Goal: Transaction & Acquisition: Book appointment/travel/reservation

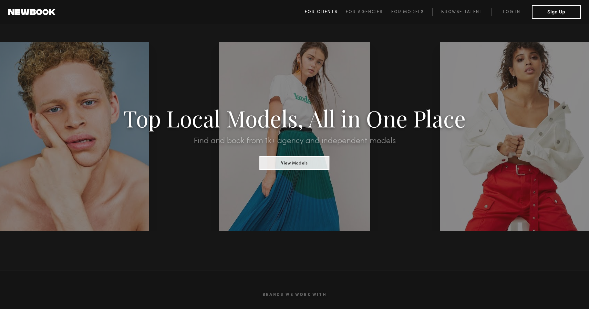
click at [327, 13] on span "For Clients" at bounding box center [321, 12] width 33 height 4
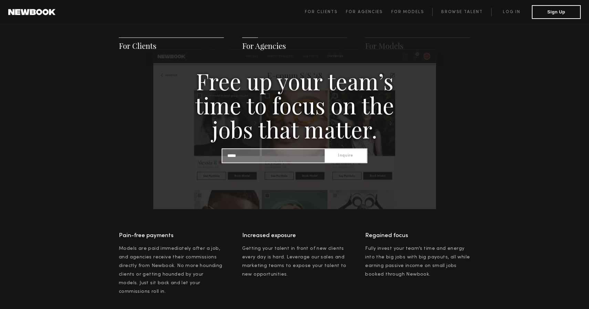
scroll to position [718, 0]
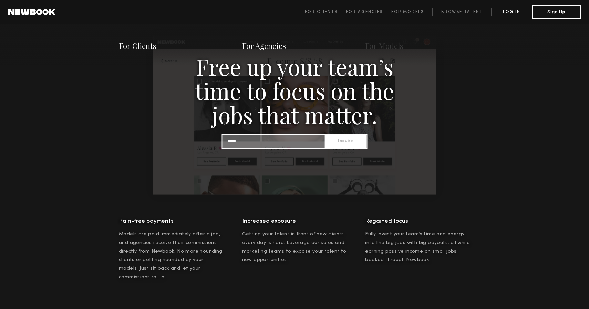
click at [509, 14] on link "Log in" at bounding box center [511, 12] width 41 height 8
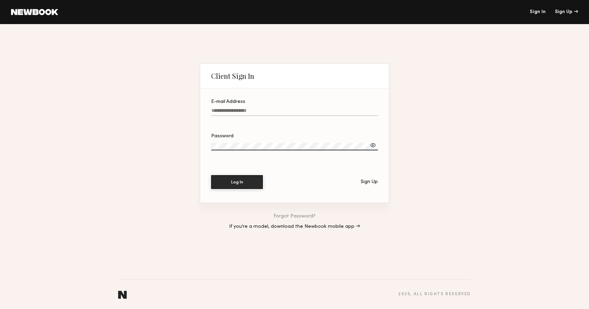
type input "**********"
click at [237, 182] on button "Log In" at bounding box center [237, 182] width 52 height 14
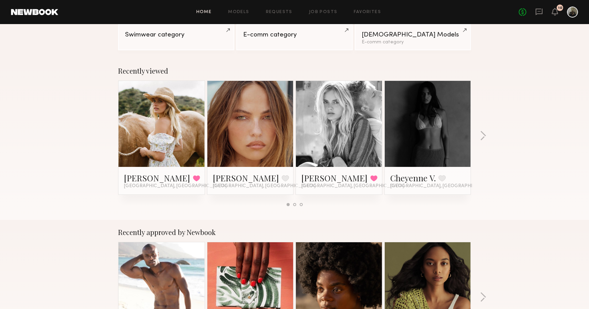
scroll to position [73, 0]
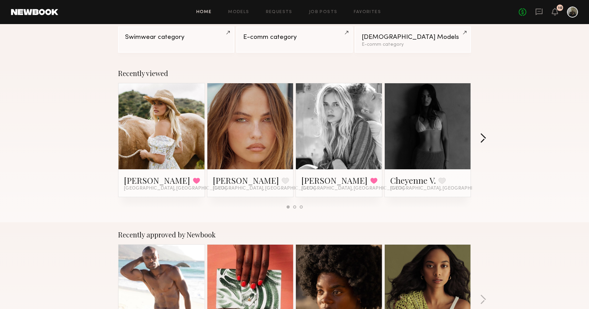
click at [485, 141] on button "button" at bounding box center [483, 138] width 7 height 11
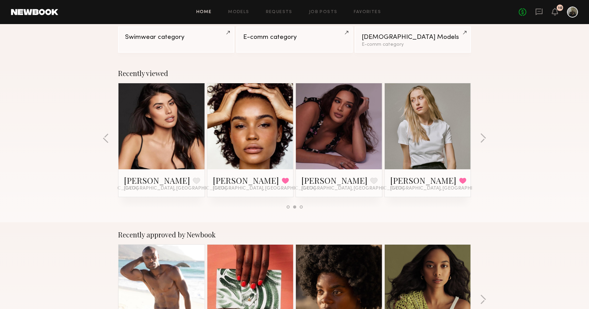
click at [164, 124] on link at bounding box center [162, 126] width 42 height 86
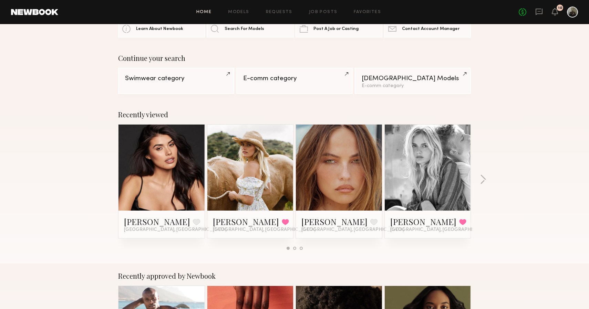
scroll to position [32, 0]
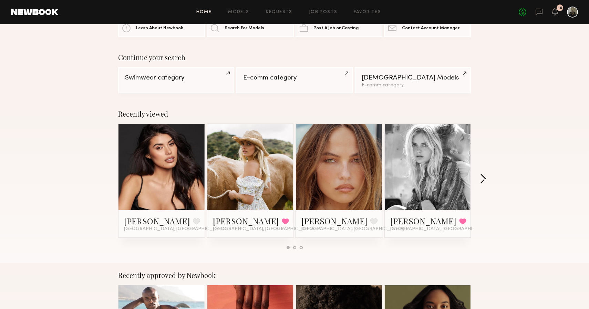
click at [484, 180] on button "button" at bounding box center [483, 179] width 7 height 11
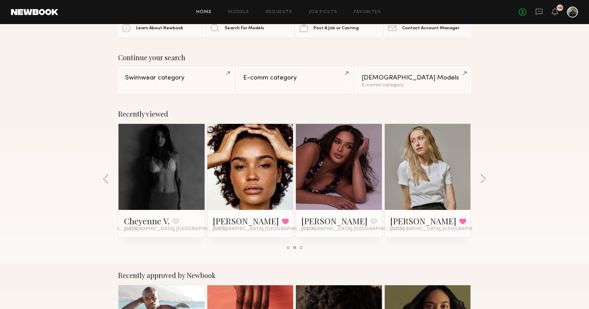
click at [480, 181] on div "Recently viewed Sophia D. Favorite Los Angeles, CA Kristin K. Favorited Los Ang…" at bounding box center [294, 183] width 589 height 162
click at [483, 180] on button "button" at bounding box center [483, 179] width 7 height 11
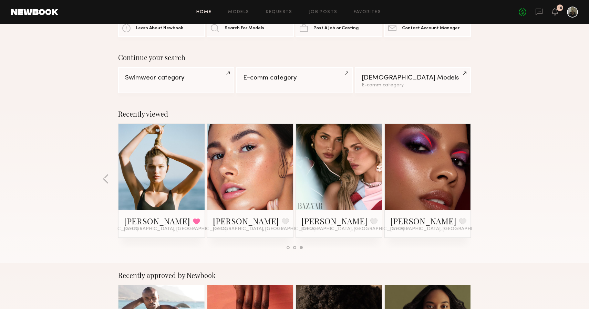
click at [483, 180] on div "Recently viewed Sophia D. Favorite Los Angeles, CA Kristin K. Favorited Los Ang…" at bounding box center [294, 183] width 589 height 162
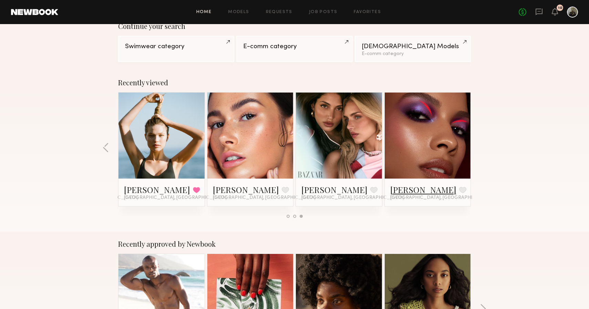
scroll to position [64, 0]
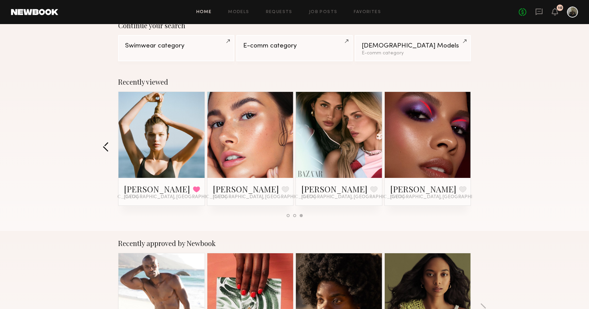
click at [108, 145] on button "button" at bounding box center [106, 147] width 7 height 11
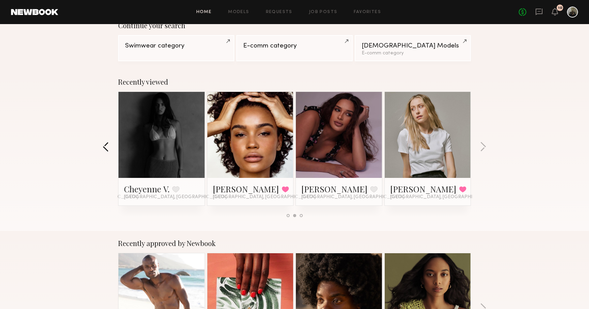
click at [108, 145] on button "button" at bounding box center [106, 147] width 7 height 11
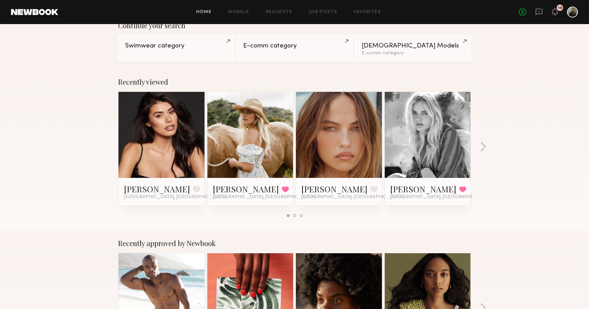
click at [453, 142] on div at bounding box center [428, 135] width 86 height 86
click at [399, 188] on link "Hannah B." at bounding box center [423, 189] width 66 height 11
click at [483, 148] on button "button" at bounding box center [483, 147] width 7 height 11
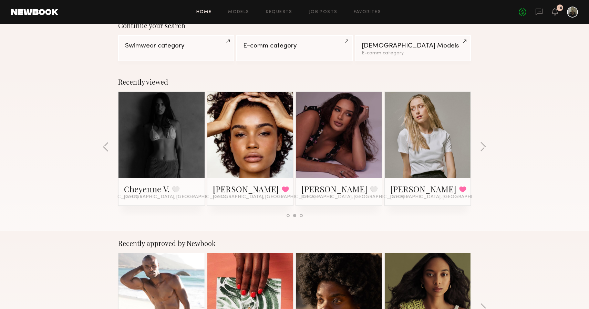
click at [346, 166] on link at bounding box center [339, 135] width 42 height 86
click at [480, 146] on button "button" at bounding box center [483, 147] width 7 height 11
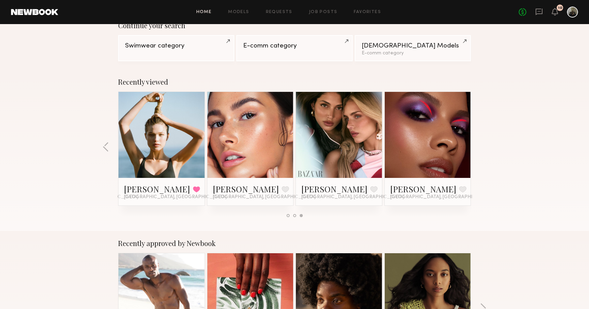
click at [188, 149] on div at bounding box center [161, 135] width 86 height 86
click at [140, 194] on link "[PERSON_NAME]" at bounding box center [157, 189] width 66 height 11
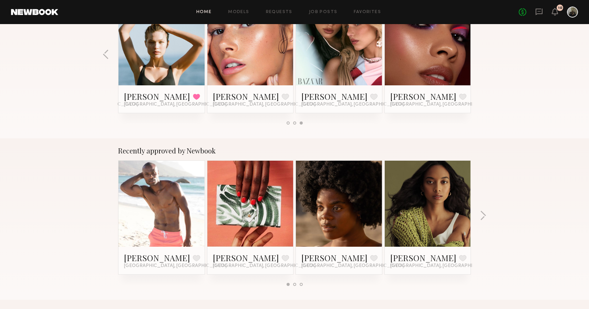
scroll to position [169, 0]
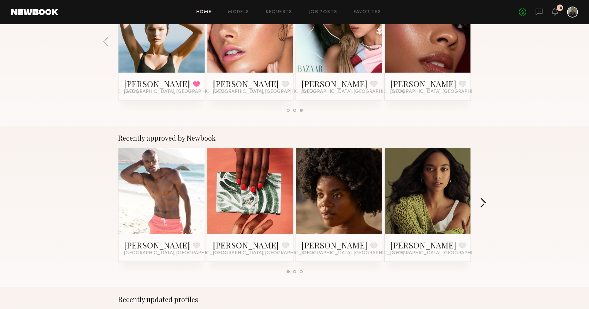
click at [485, 202] on button "button" at bounding box center [483, 203] width 7 height 11
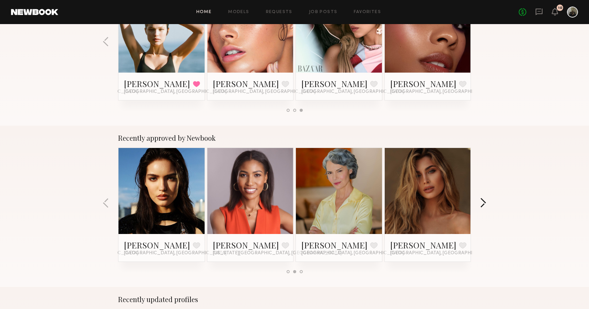
click at [484, 201] on button "button" at bounding box center [483, 203] width 7 height 11
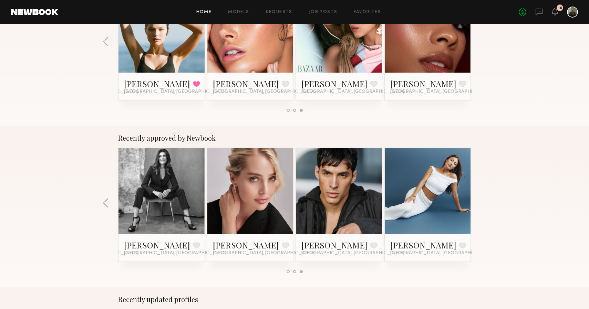
click at [100, 208] on div "Recently approved by Newbook Matthew R. Favorite Los Angeles, CA Ashia A. Favor…" at bounding box center [294, 207] width 589 height 162
click at [103, 208] on button "button" at bounding box center [106, 203] width 7 height 11
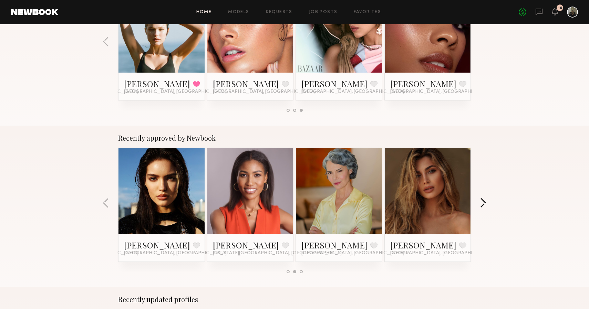
click at [480, 198] on button "button" at bounding box center [483, 203] width 7 height 11
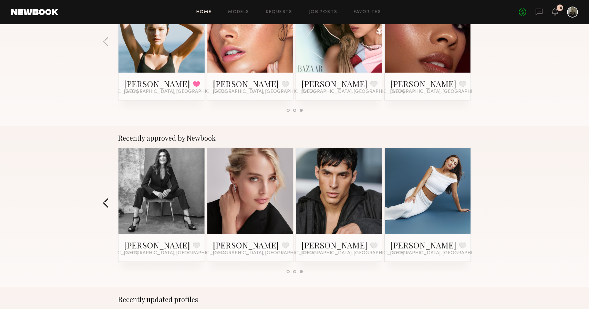
click at [106, 203] on button "button" at bounding box center [106, 203] width 7 height 11
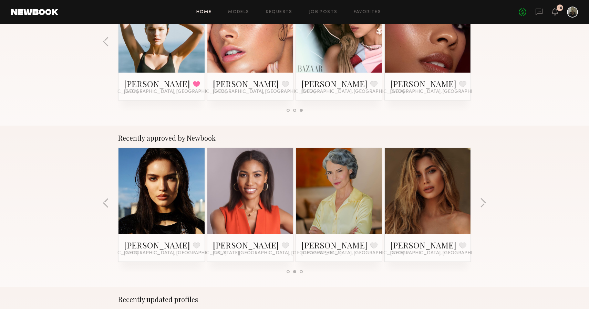
click at [482, 198] on div "Recently approved by Newbook Matthew R. Favorite Los Angeles, CA Ashia A. Favor…" at bounding box center [294, 207] width 589 height 162
click at [482, 199] on button "button" at bounding box center [483, 203] width 7 height 11
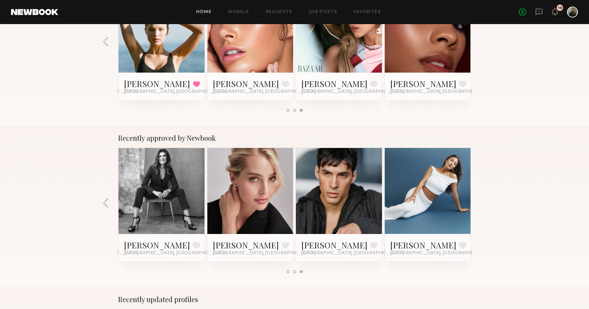
click at [482, 199] on div "Recently approved by Newbook Matthew R. Favorite Los Angeles, CA Ashia A. Favor…" at bounding box center [294, 207] width 589 height 162
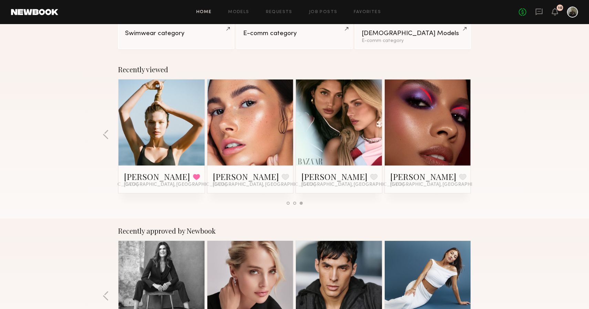
scroll to position [76, 0]
click at [431, 131] on link at bounding box center [428, 123] width 42 height 86
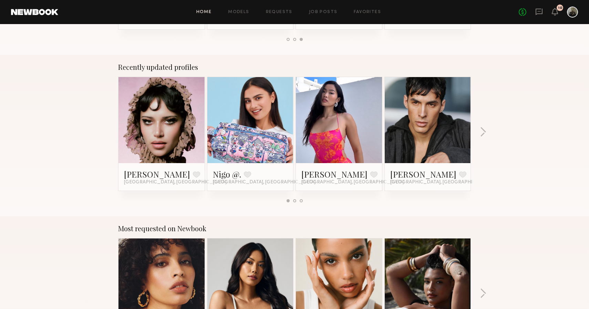
scroll to position [403, 0]
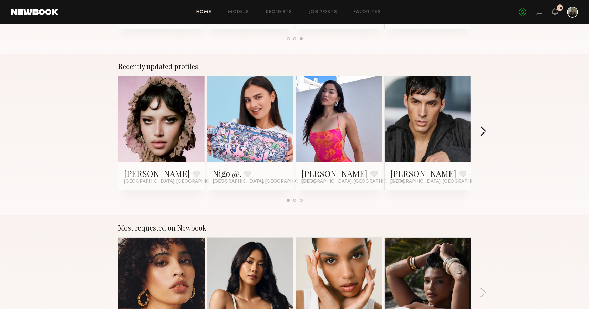
click at [486, 130] on button "button" at bounding box center [483, 131] width 7 height 11
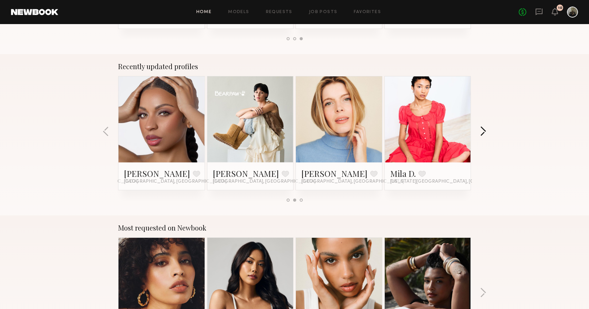
click at [486, 130] on button "button" at bounding box center [483, 131] width 7 height 11
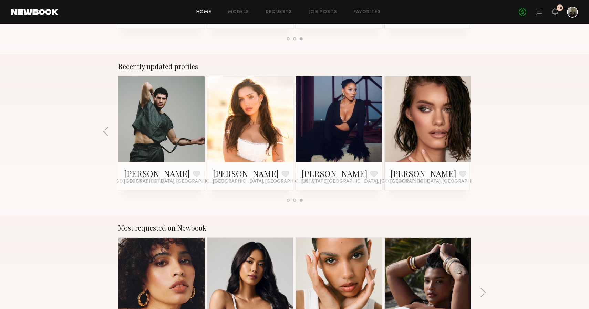
click at [486, 130] on div "Recently updated profiles Jessie M. Favorite Los Angeles, CA Nigo @. Favorite L…" at bounding box center [294, 135] width 589 height 162
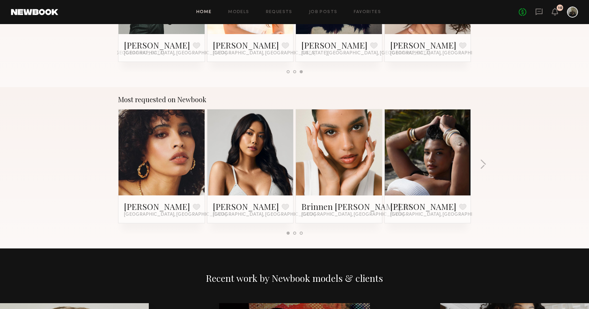
scroll to position [532, 0]
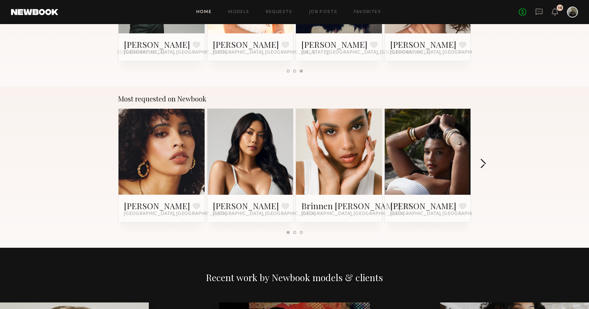
click at [484, 165] on button "button" at bounding box center [483, 164] width 7 height 11
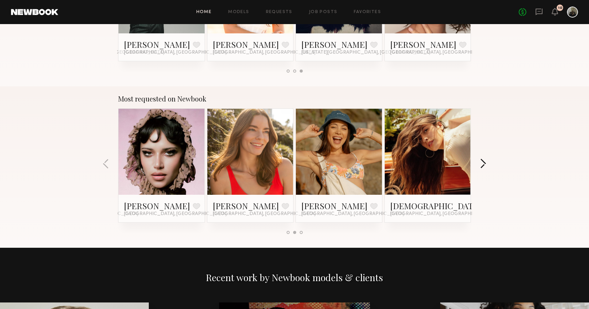
click at [484, 165] on button "button" at bounding box center [483, 164] width 7 height 11
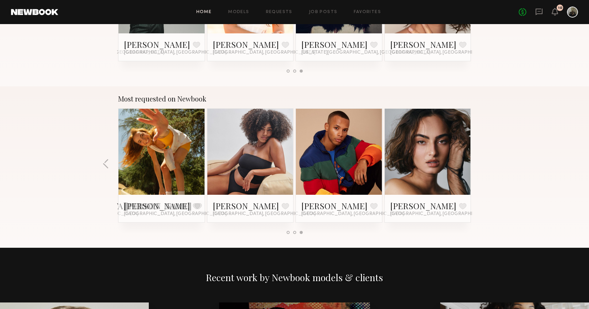
click at [484, 165] on div "Most requested on Newbook Jesi L. Favorite Los Angeles, CA Ericka B. Favorite L…" at bounding box center [294, 167] width 589 height 162
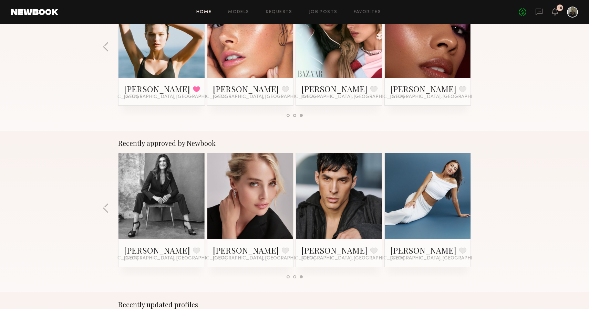
scroll to position [178, 0]
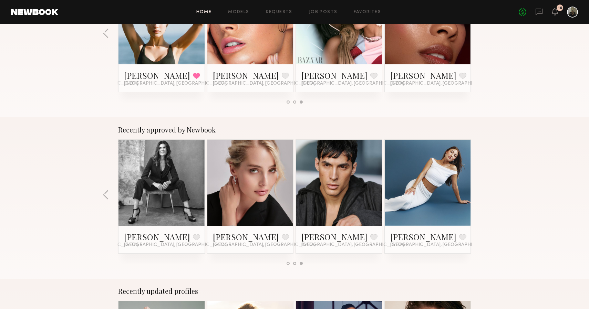
click at [453, 194] on div at bounding box center [428, 183] width 86 height 86
click at [444, 216] on link at bounding box center [428, 183] width 42 height 86
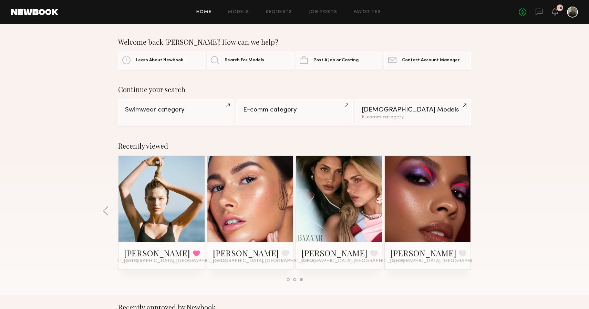
scroll to position [0, 0]
click at [234, 13] on link "Models" at bounding box center [238, 12] width 21 height 4
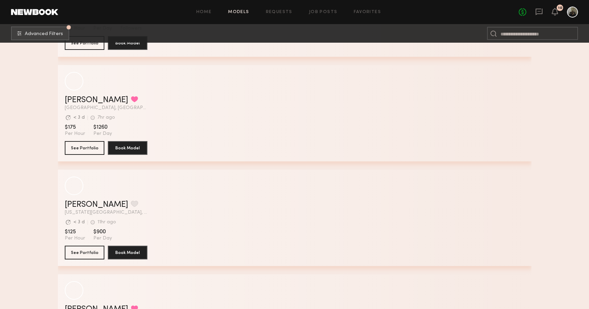
scroll to position [1552, 0]
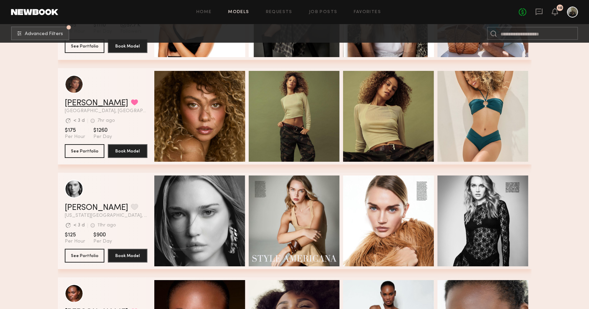
click at [81, 106] on link "[PERSON_NAME]" at bounding box center [96, 103] width 63 height 8
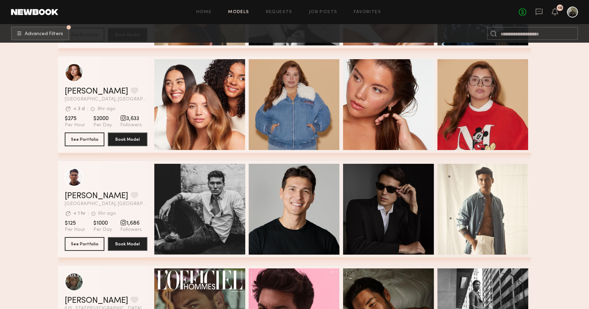
scroll to position [1980, 0]
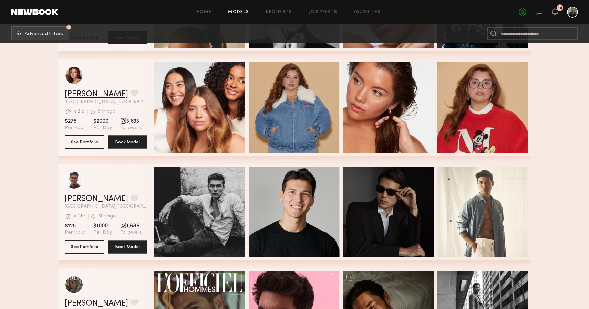
click at [91, 95] on link "Eleena M." at bounding box center [96, 94] width 63 height 8
click at [92, 95] on link "Eleena M." at bounding box center [96, 94] width 63 height 8
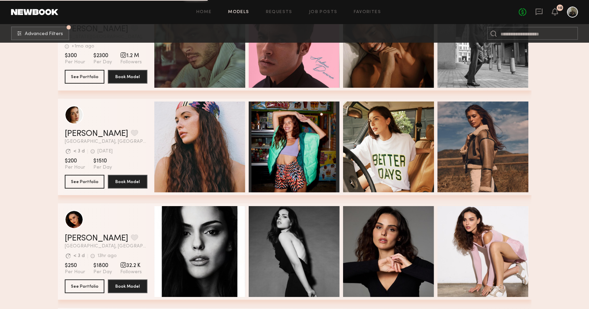
scroll to position [2256, 0]
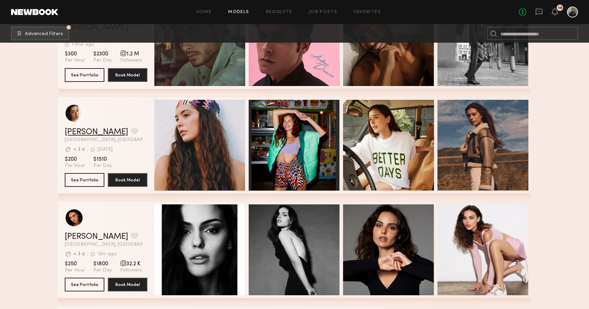
click at [83, 131] on link "Jasmine G." at bounding box center [96, 132] width 63 height 8
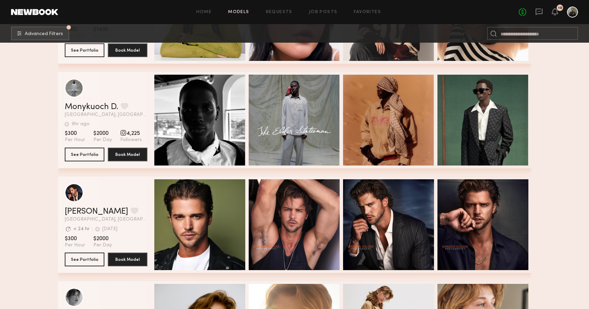
scroll to position [3225, 0]
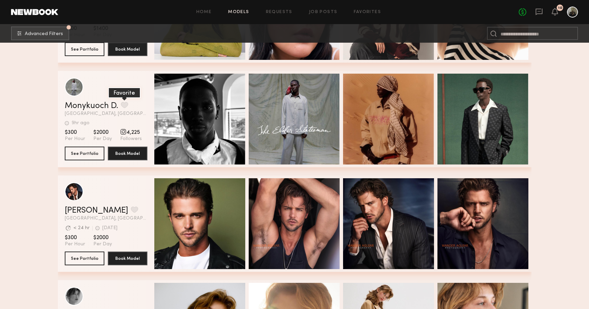
click at [122, 105] on button "grid" at bounding box center [124, 105] width 7 height 6
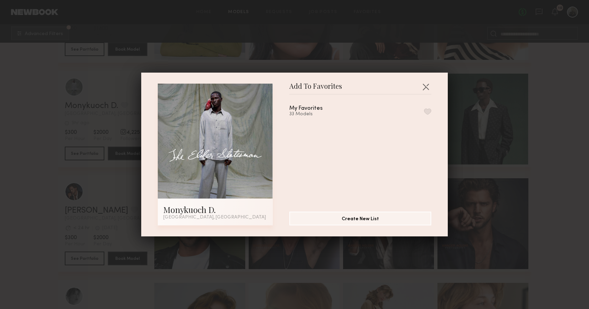
click at [429, 111] on button "button" at bounding box center [427, 111] width 7 height 6
click at [425, 85] on button "button" at bounding box center [425, 86] width 11 height 11
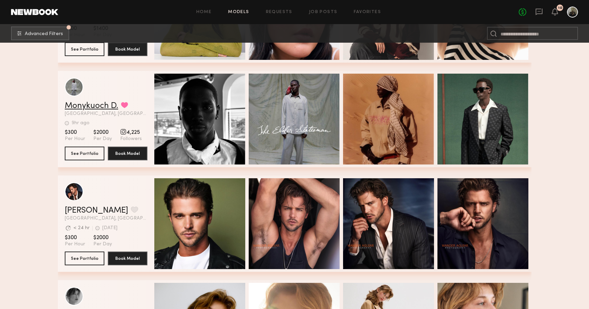
click at [99, 105] on link "Monykuoch D." at bounding box center [91, 106] width 53 height 8
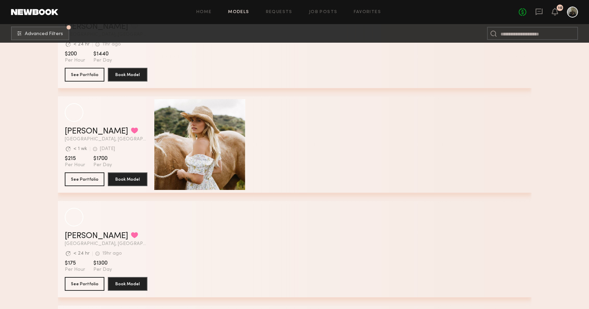
scroll to position [3934, 0]
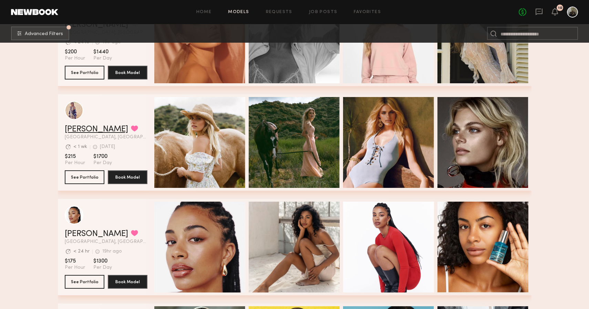
click at [89, 129] on link "Kristin K." at bounding box center [96, 129] width 63 height 8
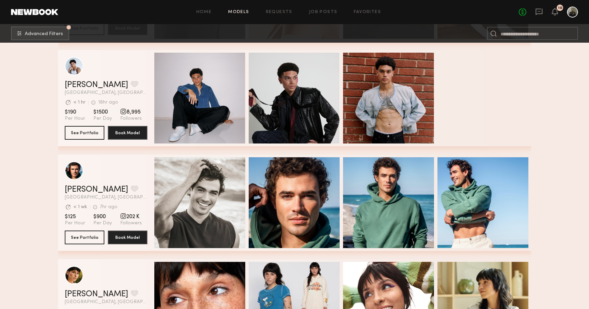
scroll to position [5444, 0]
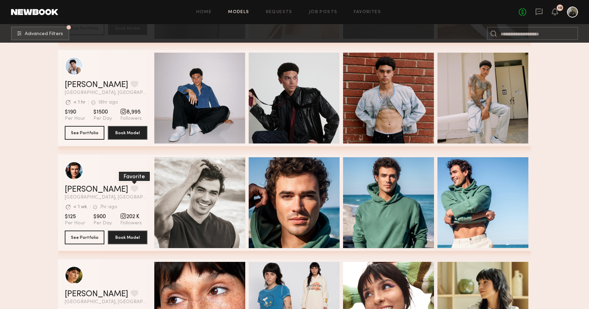
click at [131, 189] on button "grid" at bounding box center [134, 189] width 7 height 6
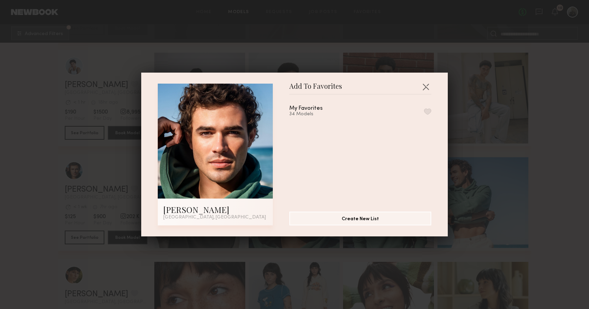
click at [428, 112] on button "button" at bounding box center [427, 111] width 7 height 6
click at [486, 130] on div "Add To Favorites Chase H. Los Angeles, CA Add To Favorites My Favorites 35 Mode…" at bounding box center [294, 154] width 589 height 309
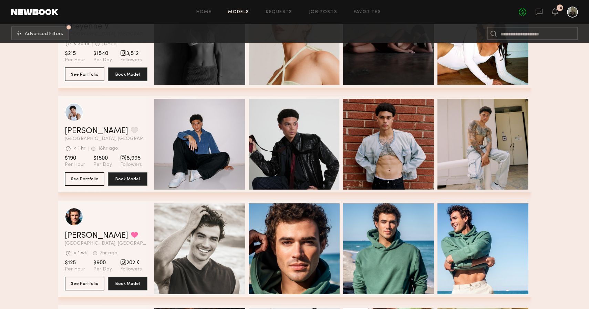
scroll to position [5397, 0]
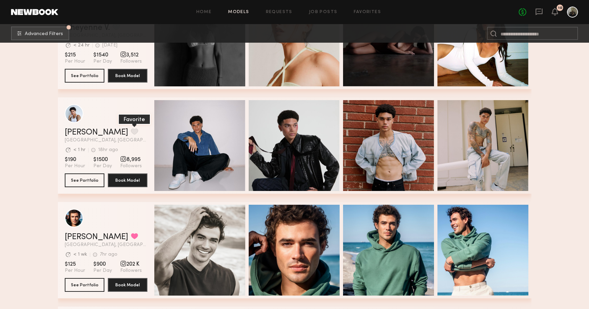
click at [131, 130] on button "grid" at bounding box center [134, 131] width 7 height 6
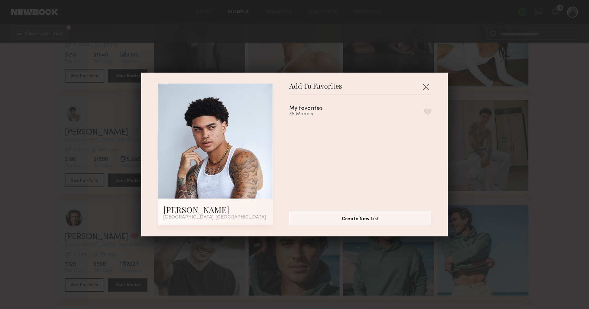
click at [426, 114] on button "button" at bounding box center [427, 111] width 7 height 6
click at [549, 137] on div "Add To Favorites Kjay W. Los Angeles, CA Add To Favorites My Favorites 36 Model…" at bounding box center [294, 154] width 589 height 309
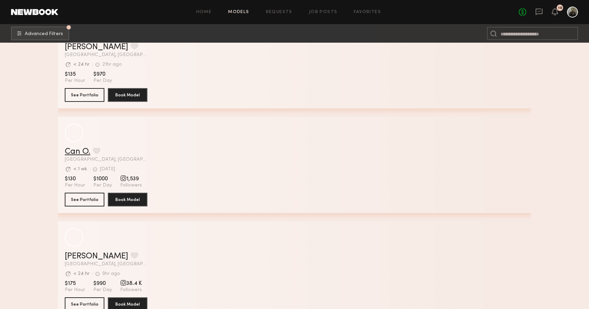
scroll to position [10301, 0]
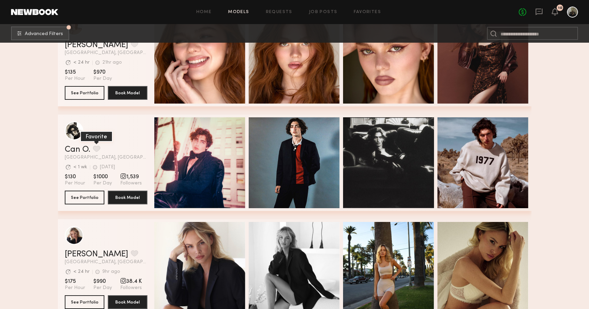
click at [93, 148] on button "grid" at bounding box center [96, 149] width 7 height 6
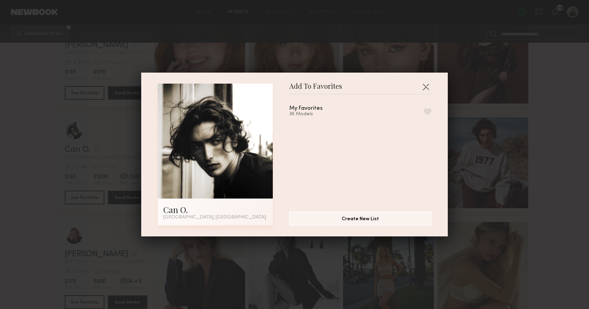
click at [429, 110] on button "button" at bounding box center [427, 111] width 7 height 6
click at [427, 85] on button "button" at bounding box center [425, 86] width 11 height 11
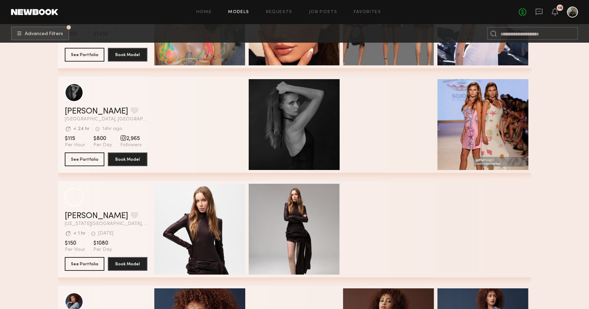
scroll to position [11493, 0]
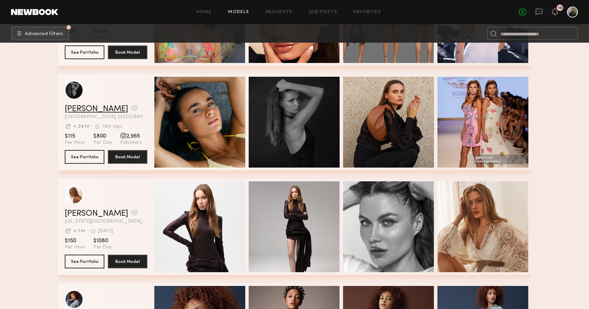
click at [84, 113] on link "Madeline M." at bounding box center [96, 109] width 63 height 8
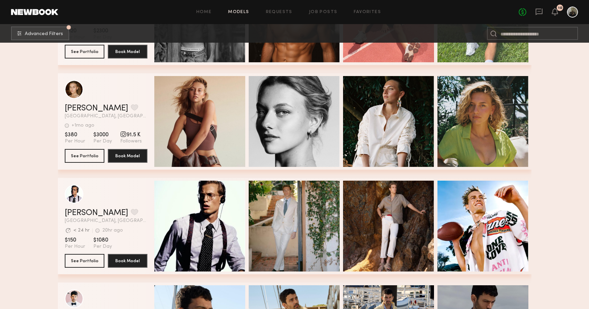
scroll to position [12753, 0]
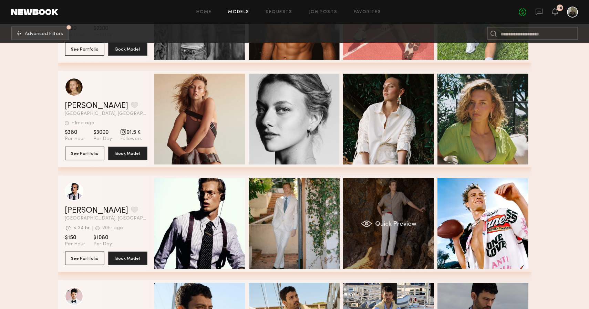
click at [380, 186] on div "Quick Preview" at bounding box center [388, 223] width 91 height 91
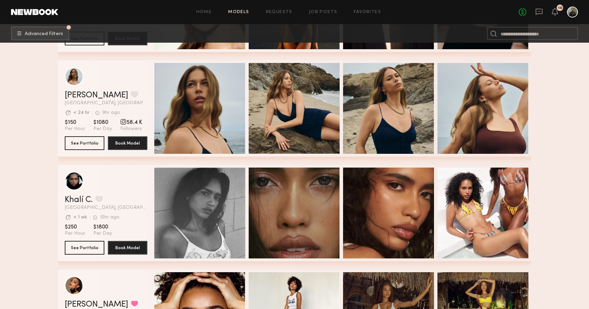
scroll to position [13300, 0]
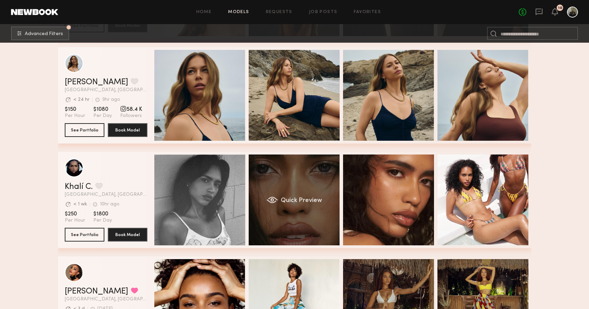
click at [281, 180] on div "Quick Preview" at bounding box center [294, 200] width 91 height 91
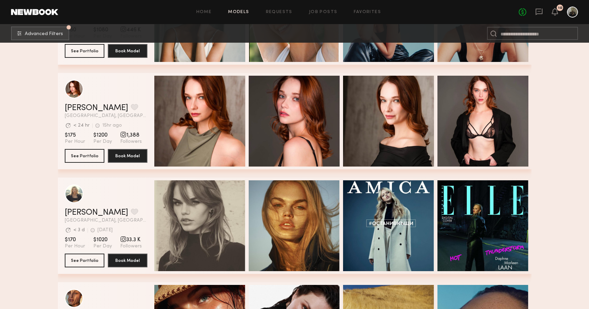
scroll to position [16525, 0]
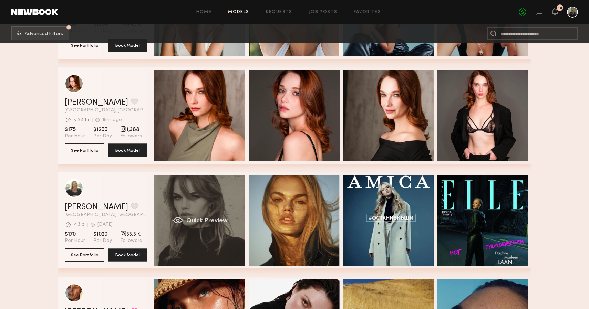
click at [186, 201] on div "Quick Preview" at bounding box center [199, 220] width 91 height 91
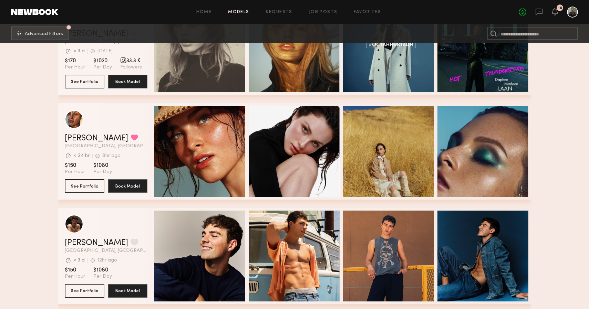
scroll to position [16700, 0]
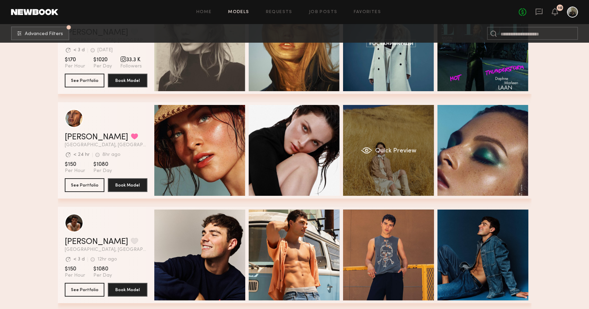
click at [372, 135] on div "Quick Preview" at bounding box center [388, 150] width 91 height 91
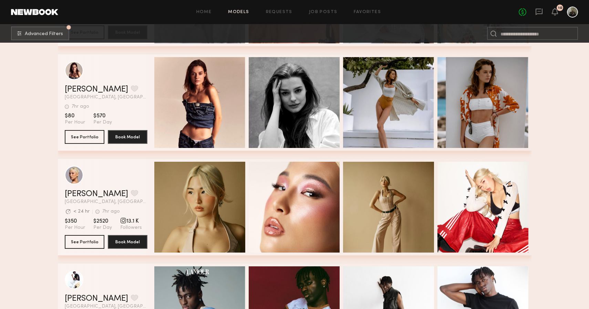
scroll to position [18851, 0]
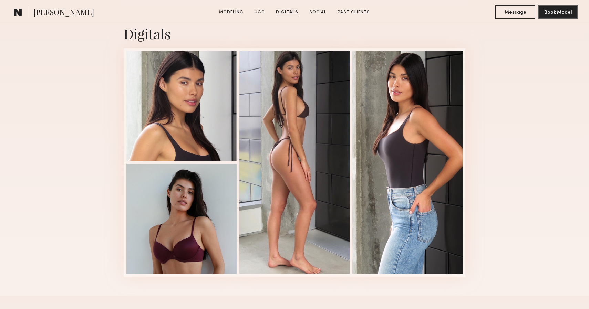
scroll to position [999, 0]
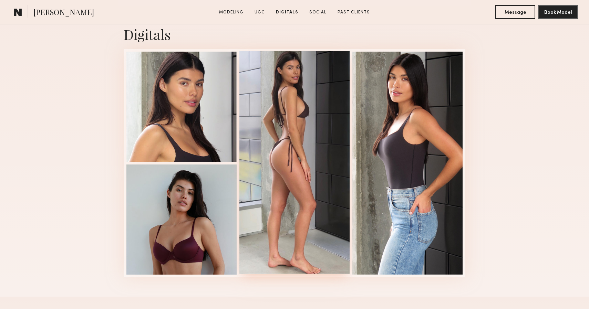
click at [272, 158] on div at bounding box center [294, 162] width 110 height 223
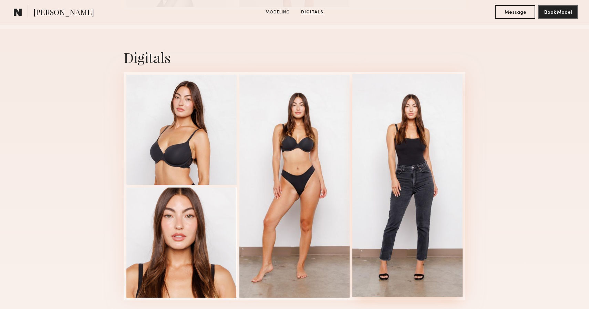
scroll to position [522, 0]
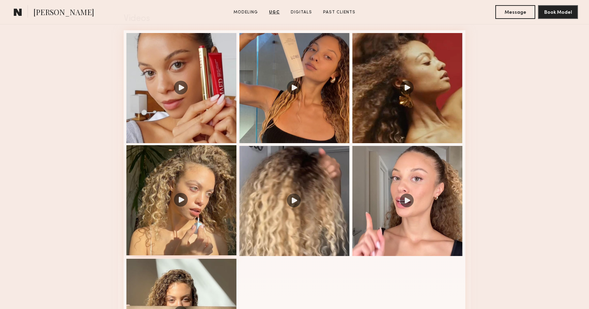
scroll to position [689, 0]
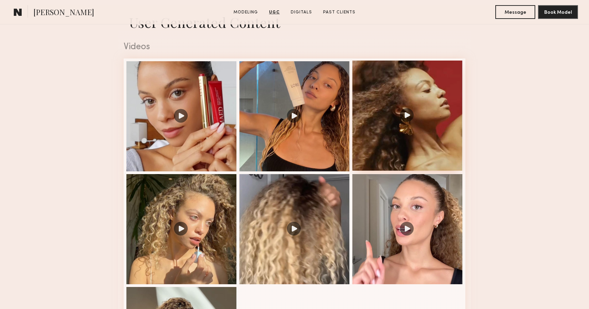
click at [406, 116] on div at bounding box center [407, 116] width 110 height 110
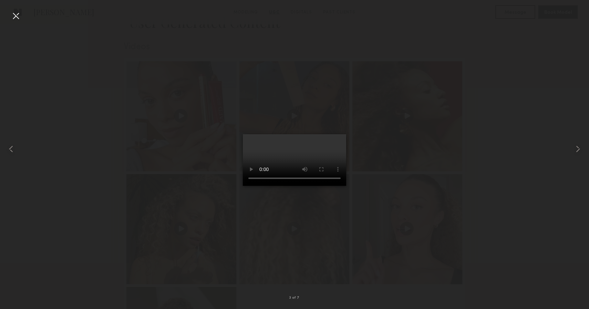
click at [504, 115] on div at bounding box center [294, 149] width 589 height 276
click at [76, 135] on div at bounding box center [294, 149] width 589 height 276
click at [20, 17] on div at bounding box center [15, 15] width 11 height 11
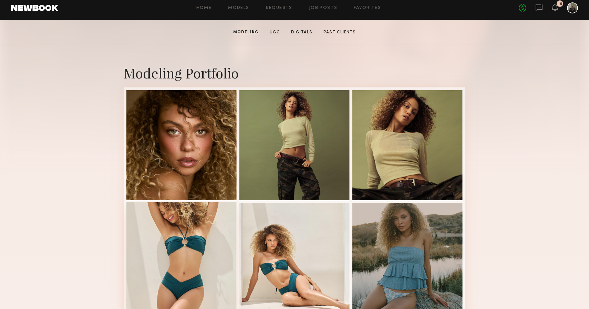
scroll to position [110, 0]
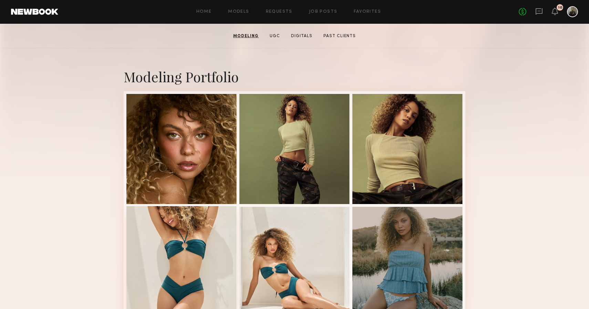
click at [177, 224] on div at bounding box center [181, 261] width 110 height 110
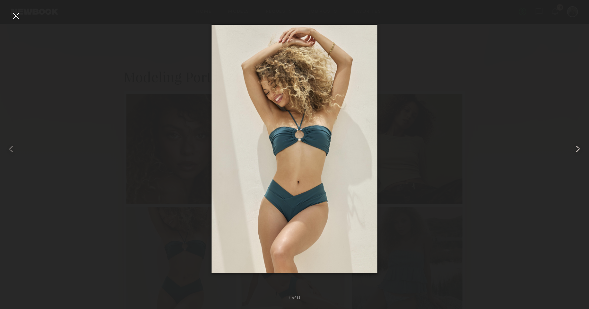
click at [583, 149] on common-icon at bounding box center [577, 149] width 11 height 11
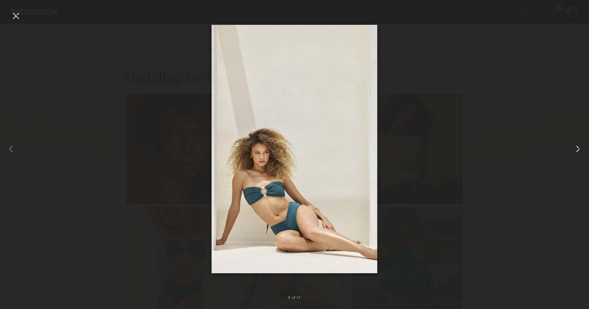
click at [582, 149] on common-icon at bounding box center [577, 149] width 11 height 11
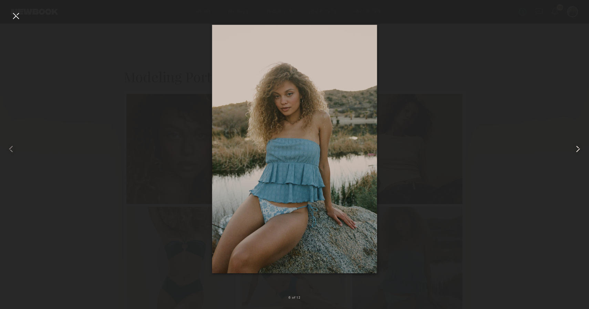
click at [582, 149] on common-icon at bounding box center [577, 149] width 11 height 11
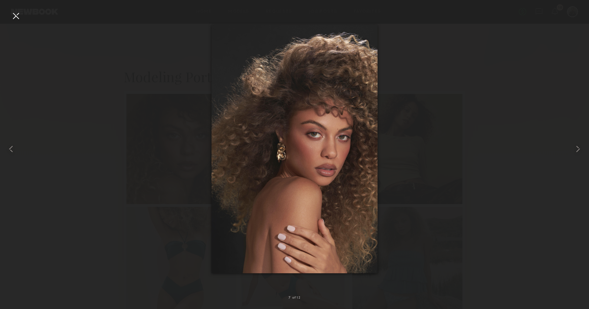
click at [550, 150] on div at bounding box center [294, 149] width 589 height 276
click at [13, 15] on div at bounding box center [15, 15] width 11 height 11
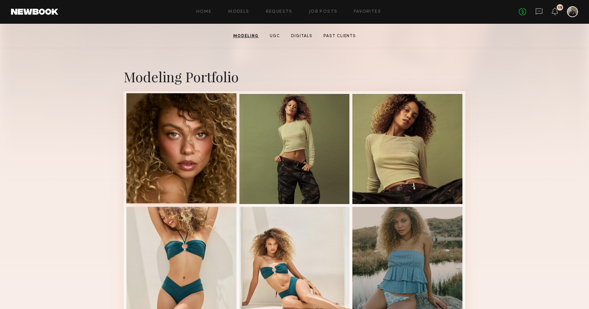
click at [226, 166] on div at bounding box center [181, 148] width 110 height 110
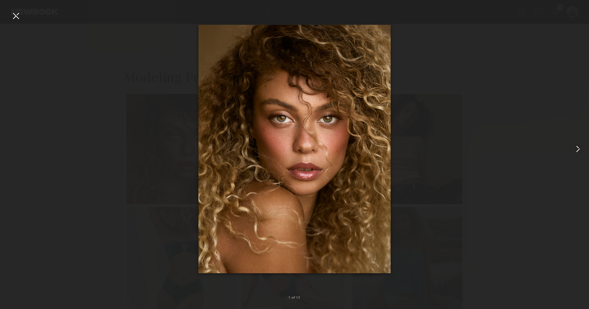
click at [440, 59] on div at bounding box center [294, 149] width 589 height 276
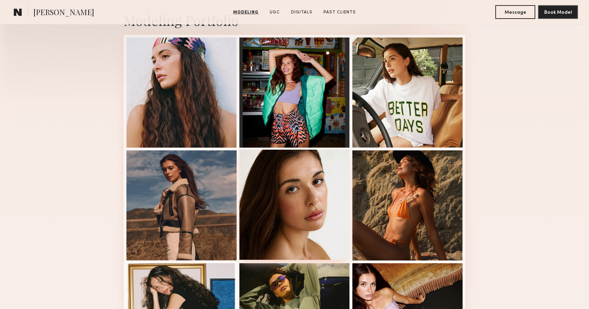
scroll to position [164, 0]
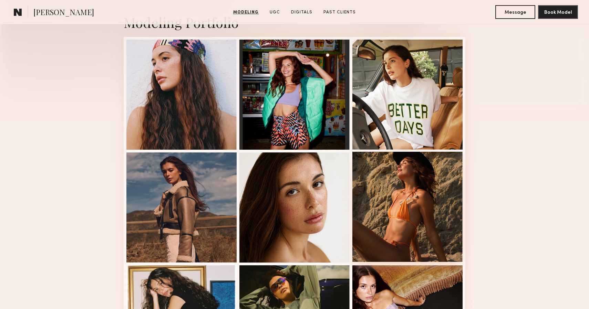
click at [368, 180] on div at bounding box center [407, 207] width 110 height 110
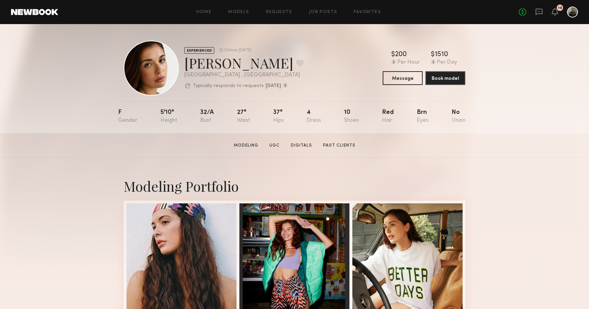
scroll to position [0, 0]
click at [296, 63] on button at bounding box center [299, 63] width 7 height 6
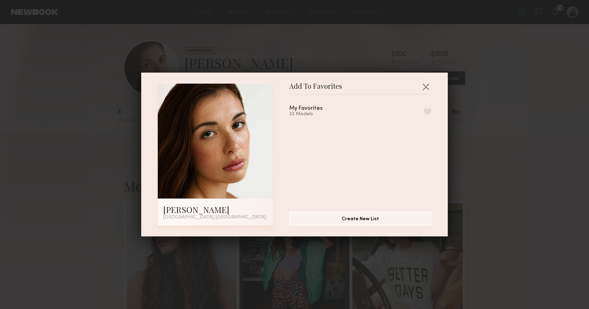
click at [321, 118] on div "My Favorites 32 Models" at bounding box center [363, 150] width 149 height 101
click at [362, 113] on div "My Favorites 32 Models" at bounding box center [360, 111] width 142 height 11
click at [427, 113] on button "button" at bounding box center [427, 111] width 7 height 6
click at [428, 87] on button "button" at bounding box center [425, 86] width 11 height 11
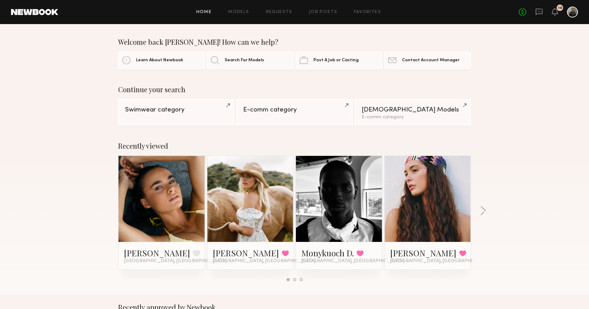
click at [567, 15] on link at bounding box center [572, 12] width 11 height 11
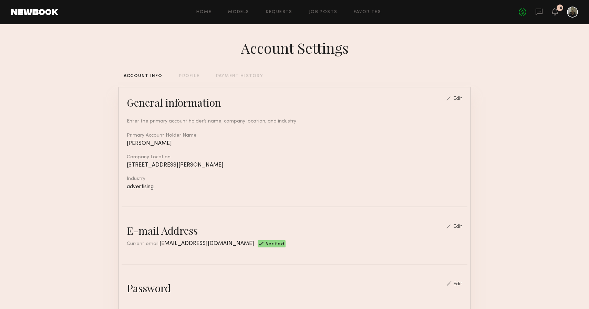
click at [191, 76] on div "PROFILE" at bounding box center [189, 76] width 20 height 4
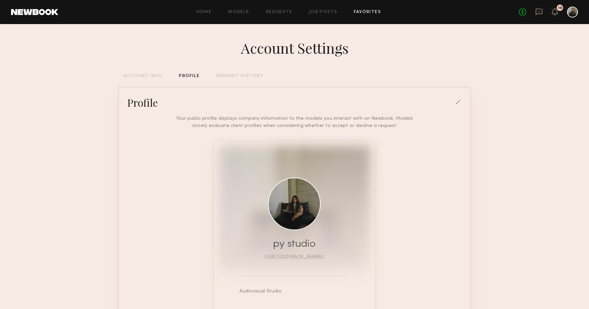
click at [374, 12] on link "Favorites" at bounding box center [367, 12] width 27 height 4
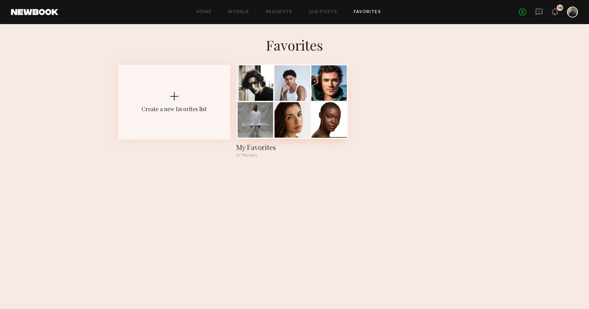
click at [287, 77] on div at bounding box center [291, 82] width 35 height 35
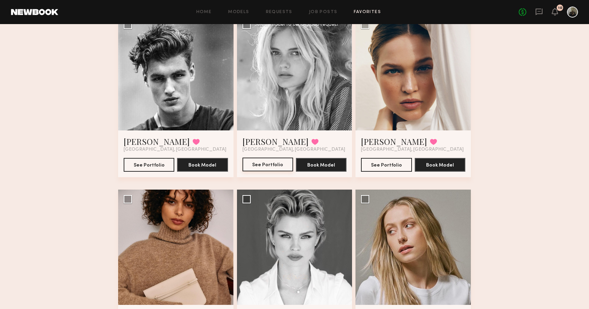
scroll to position [411, 0]
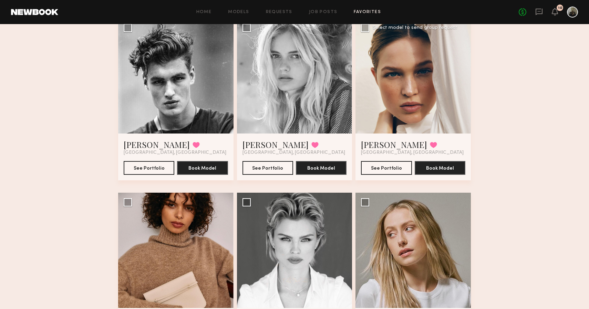
click at [396, 85] on div at bounding box center [412, 75] width 115 height 115
click at [376, 145] on link "Ali C." at bounding box center [394, 144] width 66 height 11
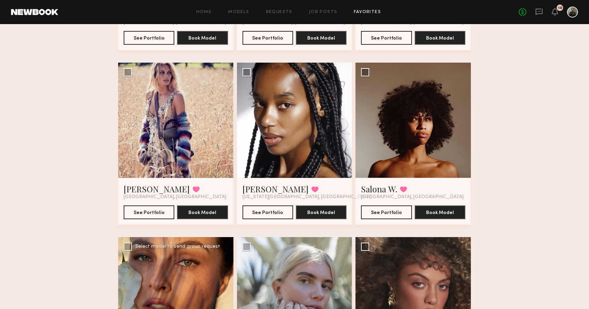
scroll to position [1052, 0]
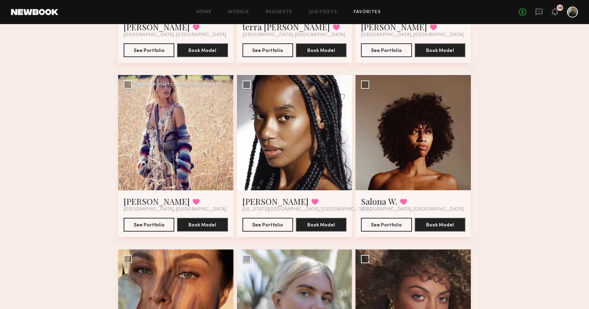
click at [205, 151] on div at bounding box center [175, 132] width 115 height 115
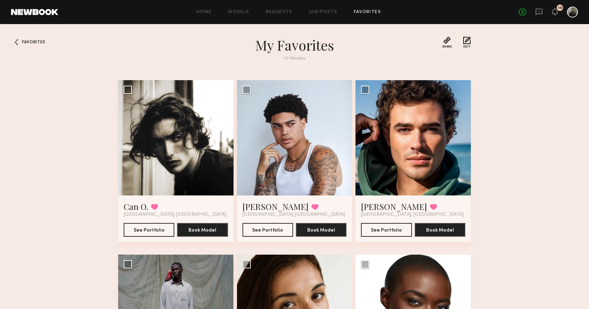
scroll to position [0, 0]
click at [212, 11] on link "Home" at bounding box center [203, 12] width 15 height 4
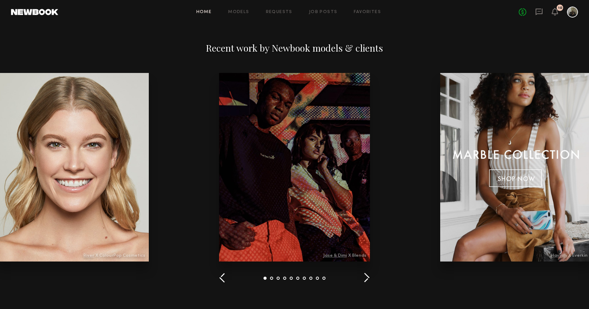
scroll to position [762, 0]
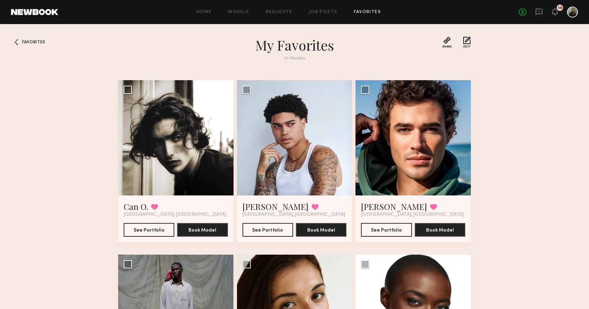
click at [54, 14] on link at bounding box center [34, 12] width 47 height 6
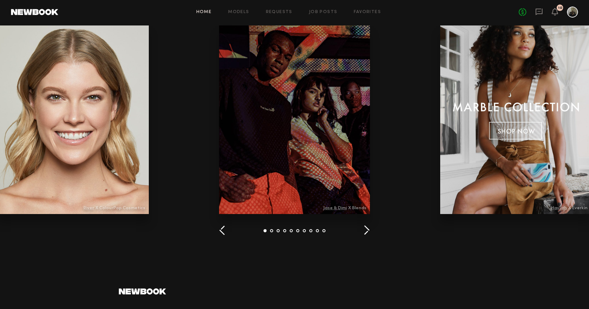
scroll to position [806, 0]
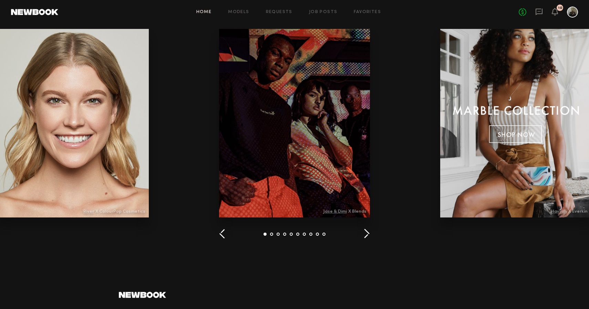
click at [369, 237] on button "button" at bounding box center [366, 234] width 7 height 11
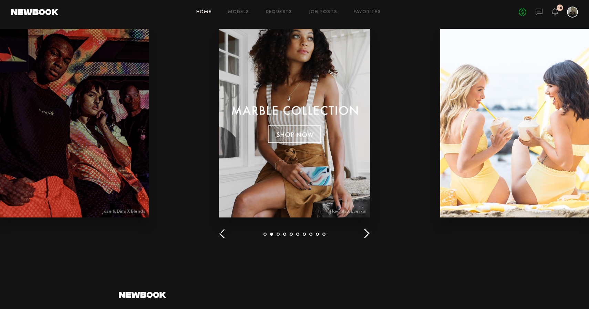
click at [369, 234] on button "button" at bounding box center [366, 234] width 7 height 11
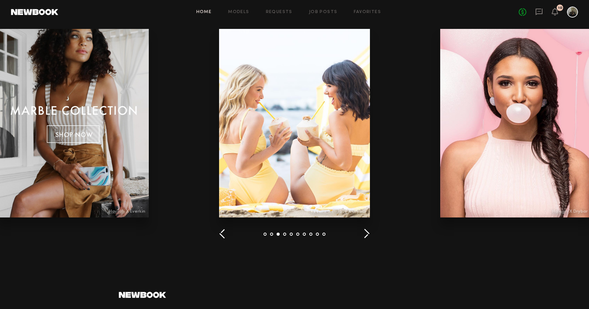
click at [369, 235] on button "button" at bounding box center [366, 234] width 7 height 11
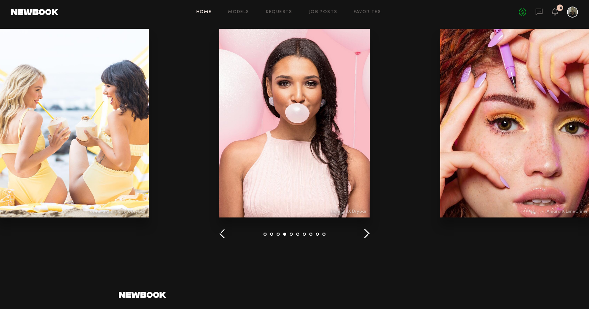
click at [369, 235] on button "button" at bounding box center [366, 234] width 7 height 11
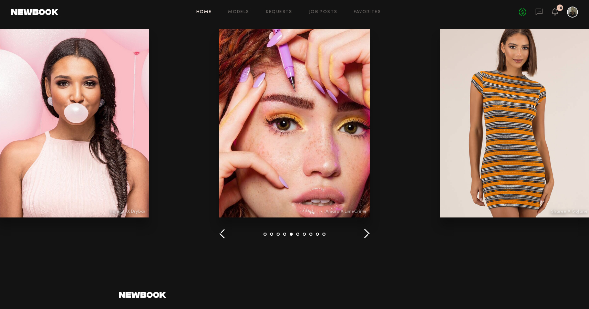
click at [369, 235] on button "button" at bounding box center [366, 234] width 7 height 11
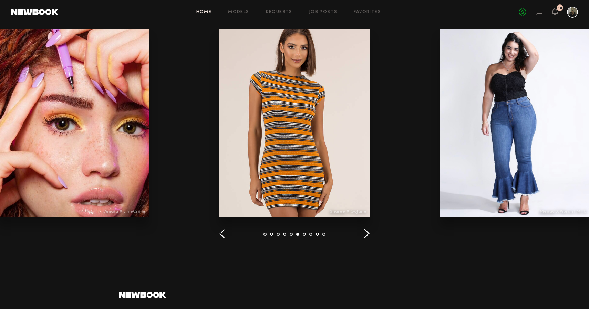
click at [369, 235] on button "button" at bounding box center [366, 234] width 7 height 11
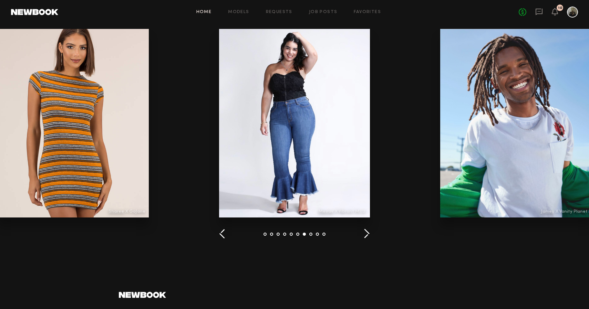
click at [369, 235] on button "button" at bounding box center [366, 234] width 7 height 11
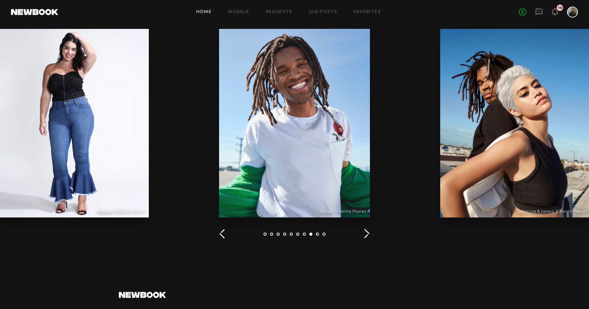
click at [369, 235] on button "button" at bounding box center [366, 234] width 7 height 11
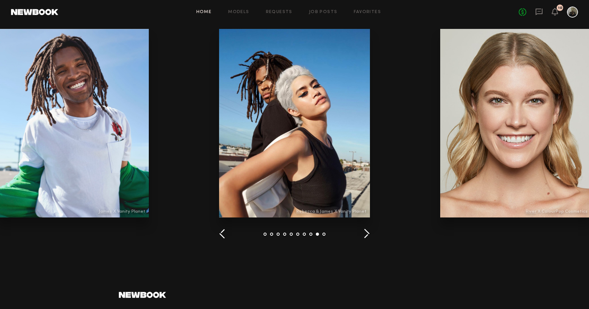
click at [369, 235] on button "button" at bounding box center [366, 234] width 7 height 11
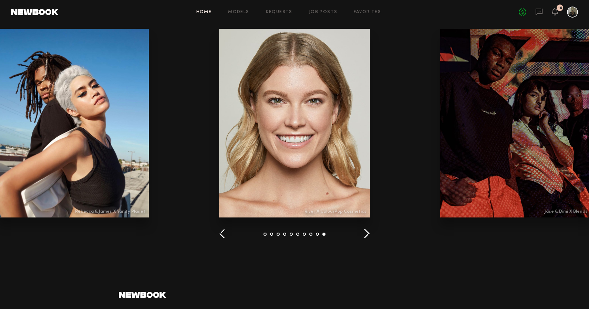
click at [369, 235] on button "button" at bounding box center [366, 234] width 7 height 11
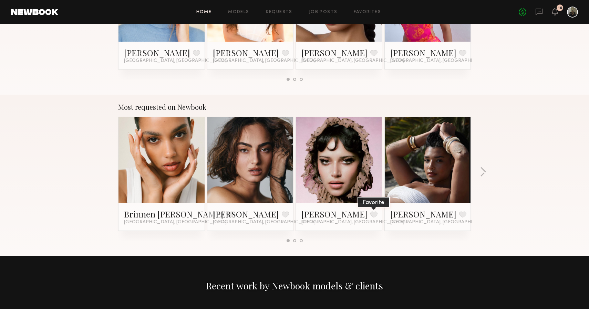
scroll to position [522, 0]
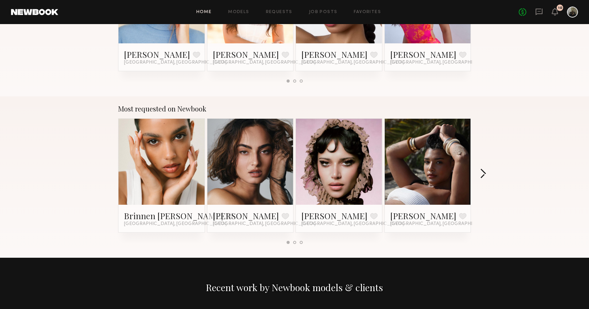
click at [483, 173] on button "button" at bounding box center [483, 174] width 7 height 11
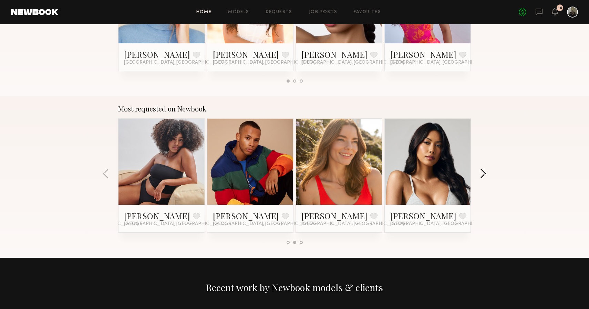
click at [483, 173] on button "button" at bounding box center [483, 174] width 7 height 11
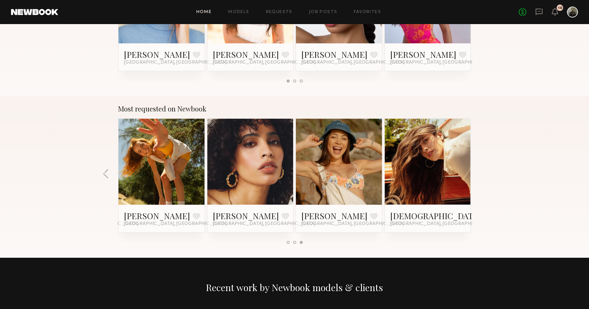
click at [483, 173] on div "Most requested on Newbook Brinnen T. Favorite Los Angeles, CA Moe S. Favorite L…" at bounding box center [294, 177] width 589 height 162
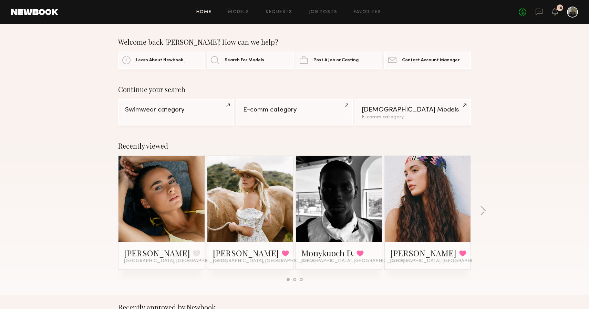
scroll to position [0, 0]
click at [226, 54] on link "Search For Models" at bounding box center [250, 59] width 87 height 17
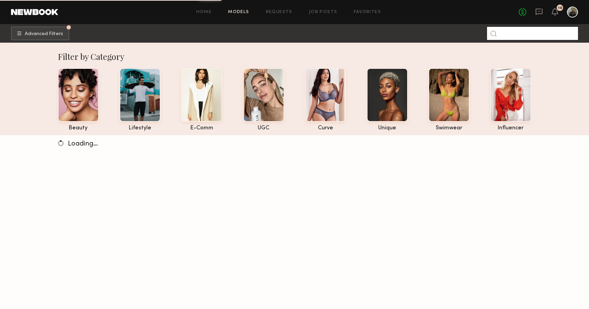
click at [508, 33] on input at bounding box center [532, 33] width 91 height 13
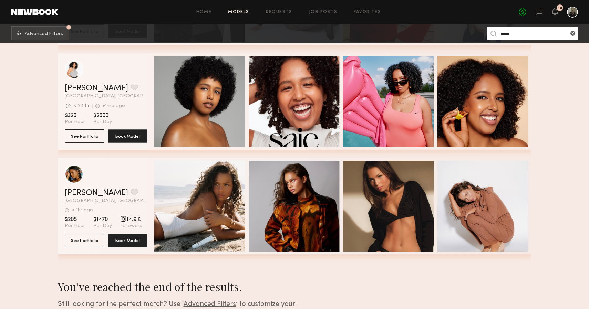
scroll to position [213, 0]
type input "*****"
click at [77, 180] on div "grid" at bounding box center [74, 173] width 19 height 19
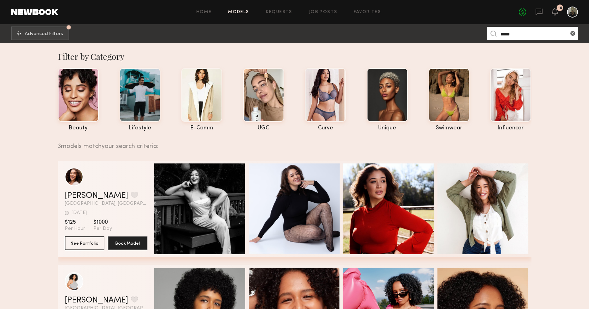
scroll to position [0, 0]
click at [439, 92] on div at bounding box center [448, 95] width 41 height 54
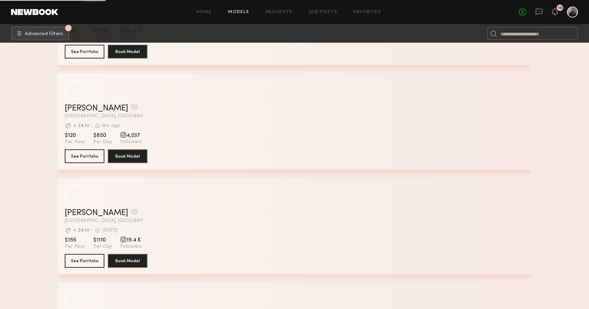
scroll to position [4588, 0]
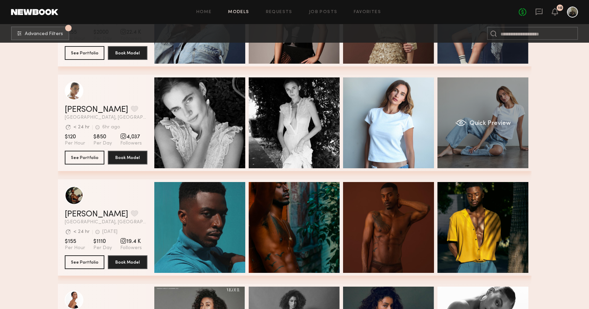
click at [469, 108] on div "Quick Preview" at bounding box center [482, 122] width 91 height 91
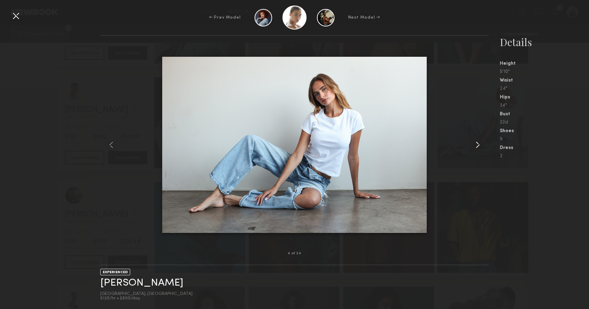
click at [476, 147] on common-icon at bounding box center [477, 144] width 11 height 11
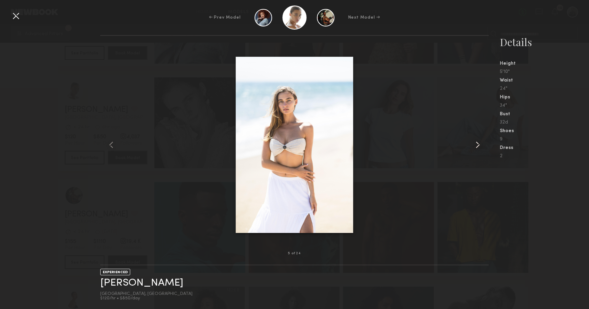
click at [476, 147] on common-icon at bounding box center [477, 144] width 11 height 11
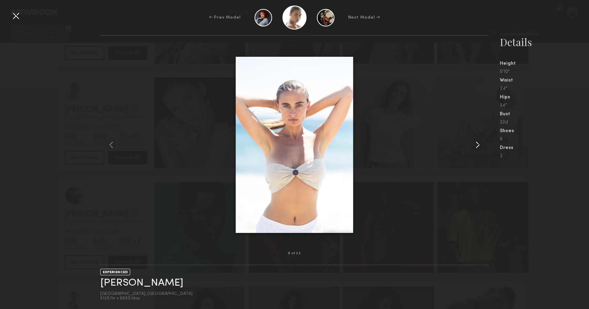
click at [476, 147] on common-icon at bounding box center [477, 144] width 11 height 11
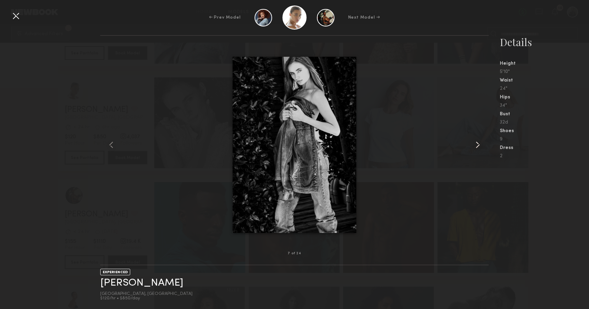
click at [476, 147] on common-icon at bounding box center [477, 144] width 11 height 11
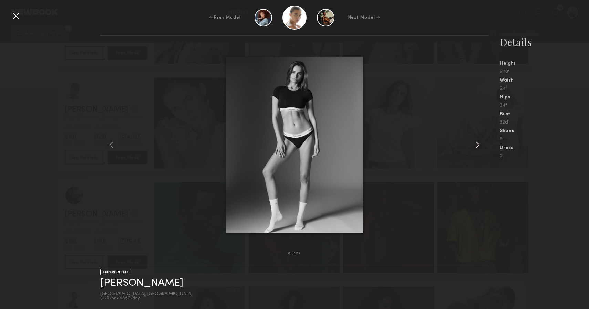
click at [476, 147] on common-icon at bounding box center [477, 144] width 11 height 11
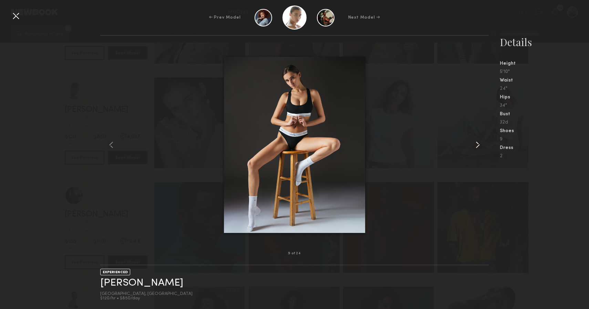
click at [476, 147] on common-icon at bounding box center [477, 144] width 11 height 11
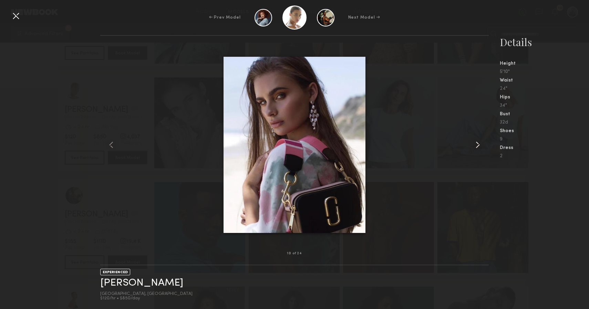
click at [476, 147] on common-icon at bounding box center [477, 144] width 11 height 11
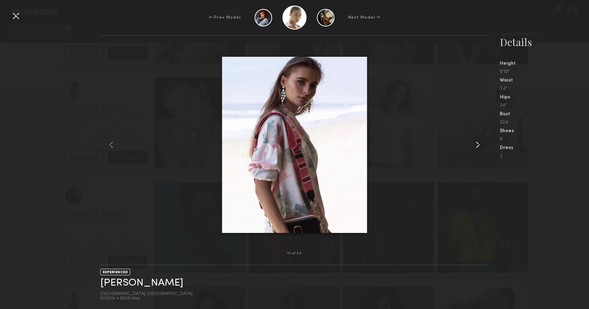
click at [476, 147] on common-icon at bounding box center [477, 144] width 11 height 11
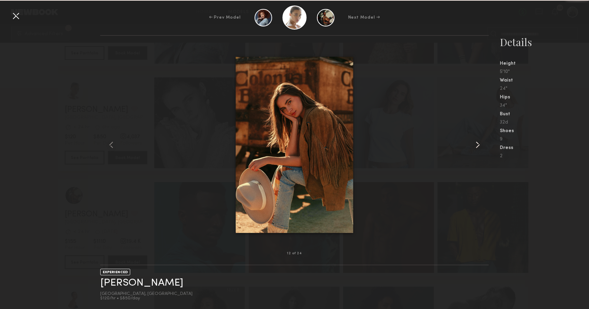
click at [476, 147] on common-icon at bounding box center [477, 144] width 11 height 11
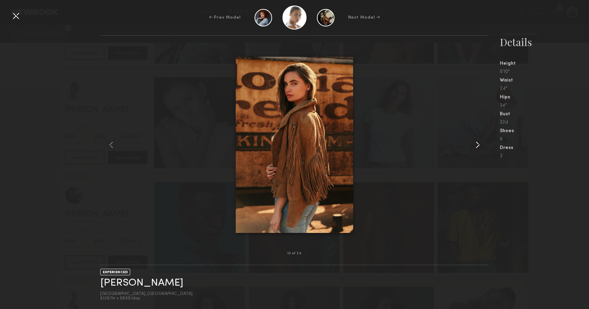
click at [476, 147] on common-icon at bounding box center [477, 144] width 11 height 11
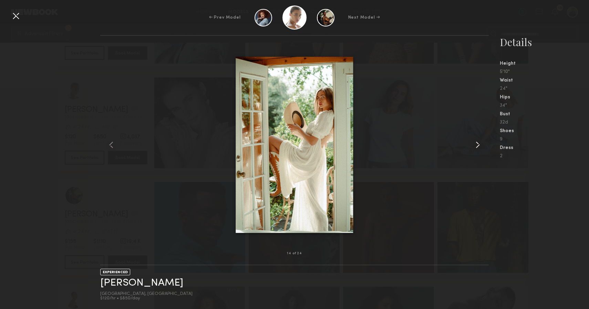
click at [476, 147] on common-icon at bounding box center [477, 144] width 11 height 11
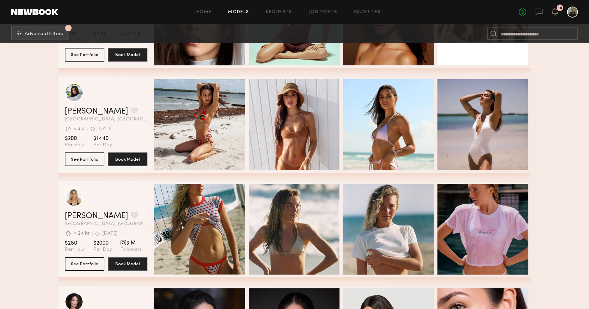
scroll to position [7853, 0]
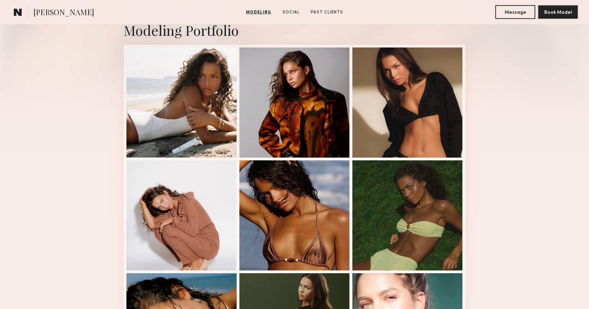
scroll to position [156, 0]
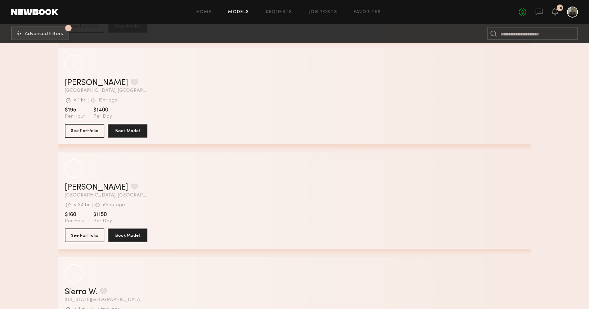
scroll to position [10474, 0]
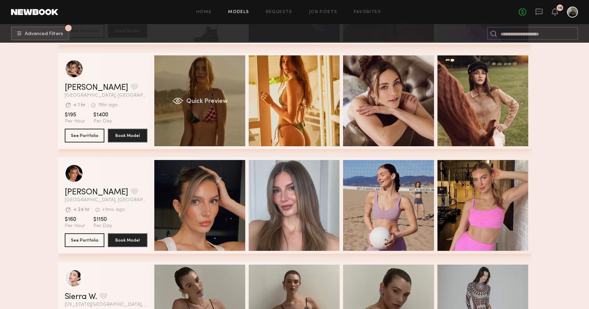
click at [205, 108] on div "Quick Preview" at bounding box center [199, 100] width 91 height 91
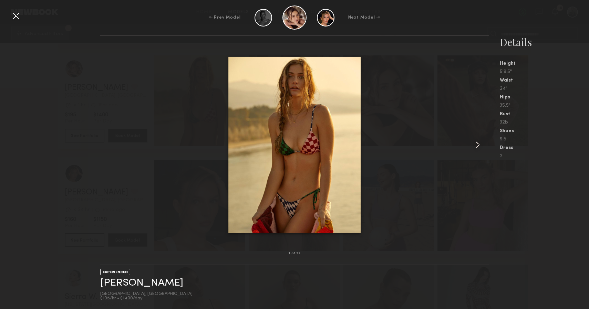
click at [481, 145] on common-icon at bounding box center [477, 144] width 11 height 11
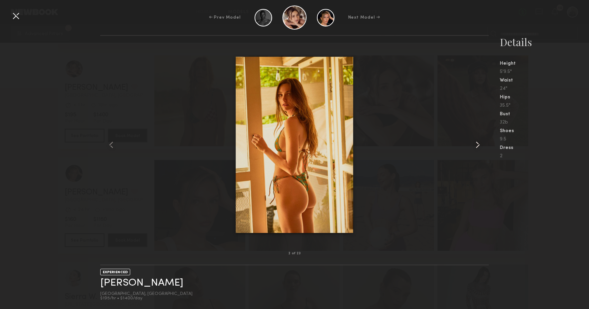
click at [481, 145] on common-icon at bounding box center [477, 144] width 11 height 11
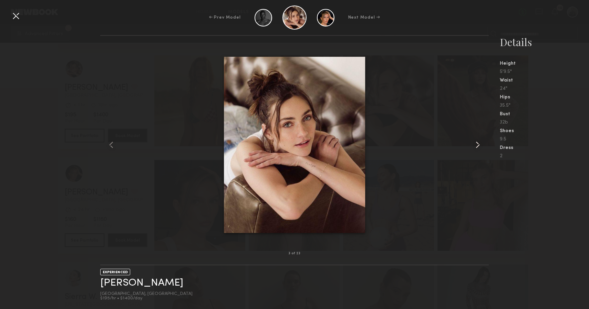
click at [481, 145] on common-icon at bounding box center [477, 144] width 11 height 11
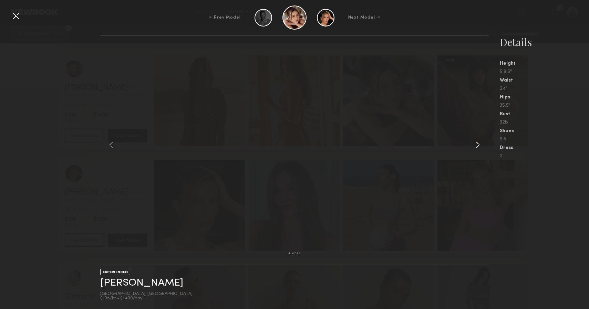
click at [481, 145] on common-icon at bounding box center [477, 144] width 11 height 11
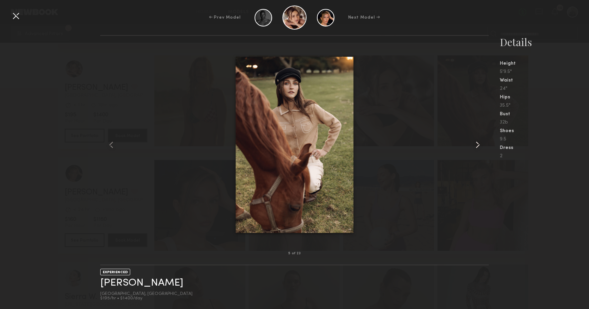
click at [480, 145] on common-icon at bounding box center [477, 144] width 11 height 11
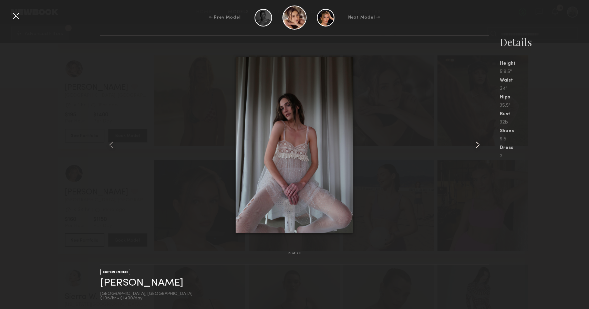
click at [480, 145] on common-icon at bounding box center [477, 144] width 11 height 11
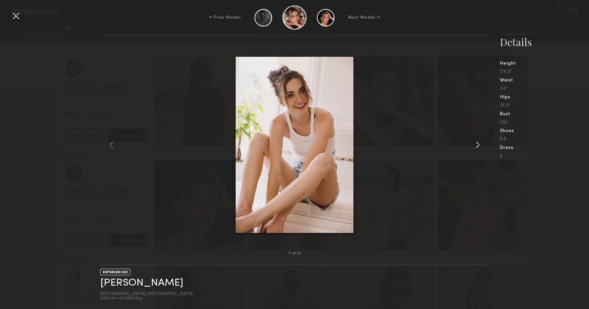
click at [480, 145] on common-icon at bounding box center [477, 144] width 11 height 11
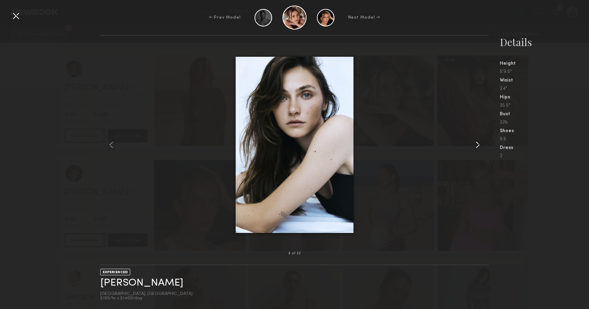
click at [480, 145] on common-icon at bounding box center [477, 144] width 11 height 11
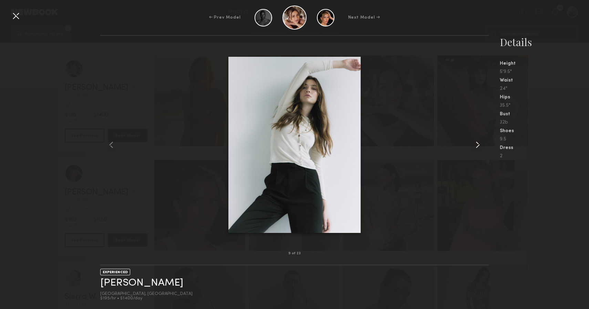
click at [480, 145] on common-icon at bounding box center [477, 144] width 11 height 11
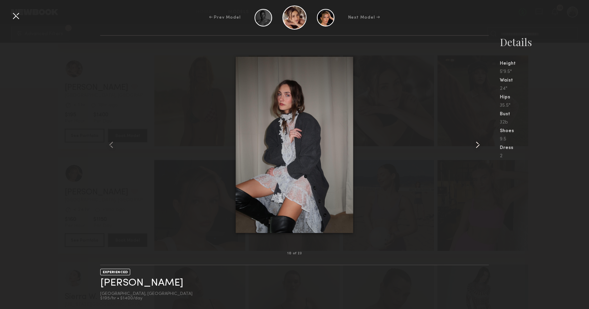
click at [480, 145] on common-icon at bounding box center [477, 144] width 11 height 11
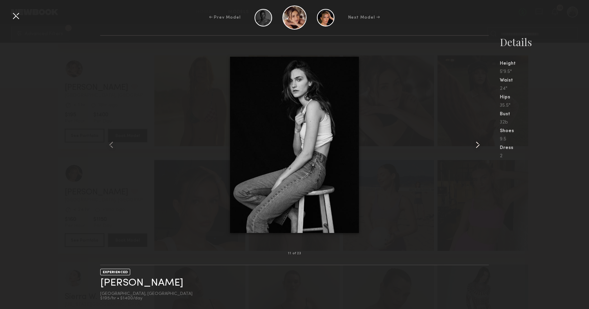
click at [480, 145] on common-icon at bounding box center [477, 144] width 11 height 11
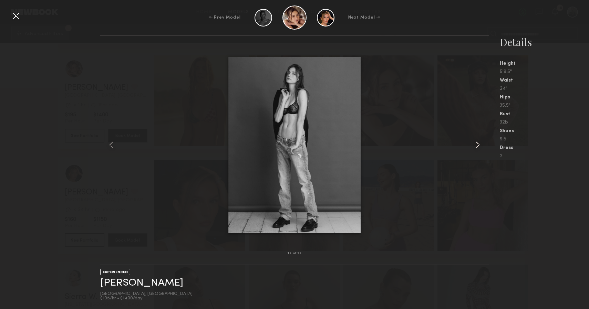
click at [480, 145] on common-icon at bounding box center [477, 144] width 11 height 11
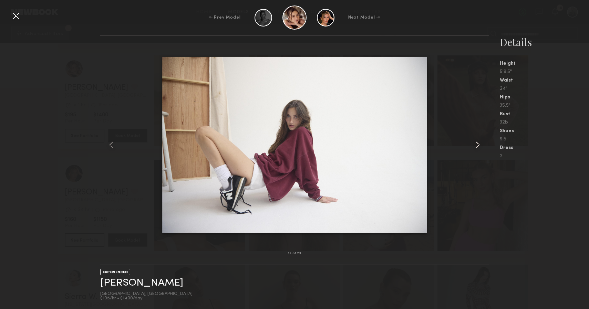
click at [480, 145] on common-icon at bounding box center [477, 144] width 11 height 11
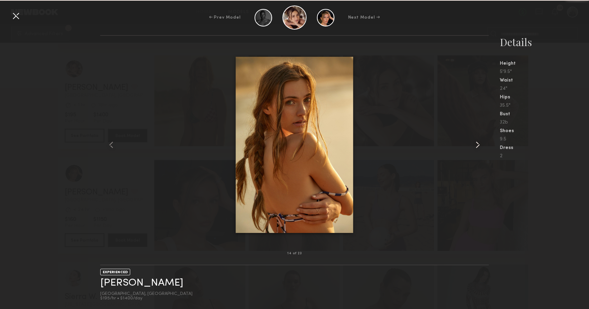
click at [480, 145] on common-icon at bounding box center [477, 144] width 11 height 11
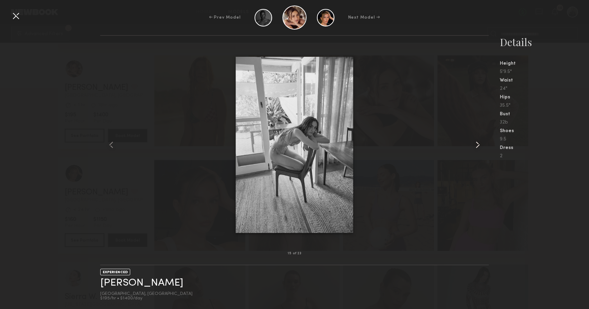
click at [480, 145] on common-icon at bounding box center [477, 144] width 11 height 11
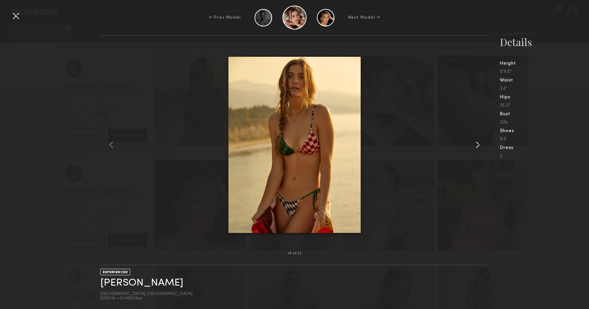
click at [480, 145] on common-icon at bounding box center [477, 144] width 11 height 11
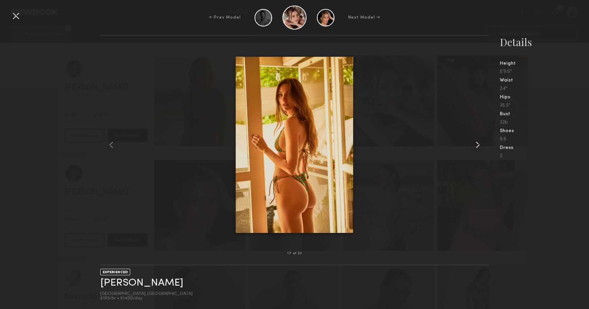
click at [480, 145] on common-icon at bounding box center [477, 144] width 11 height 11
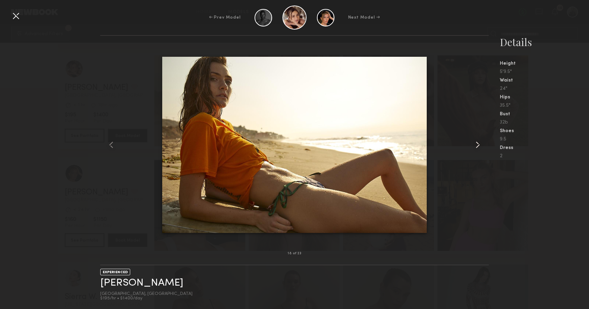
click at [480, 145] on common-icon at bounding box center [477, 144] width 11 height 11
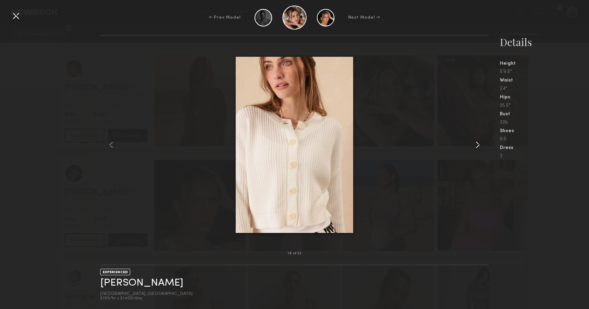
click at [480, 145] on common-icon at bounding box center [477, 144] width 11 height 11
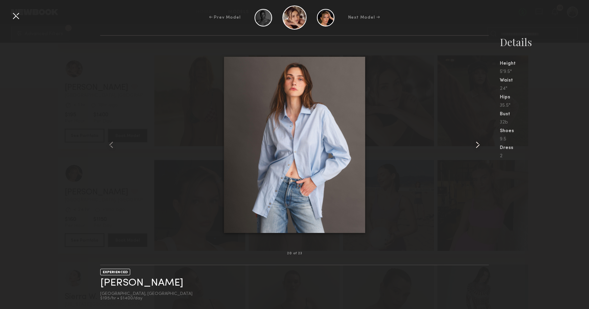
click at [480, 145] on common-icon at bounding box center [477, 144] width 11 height 11
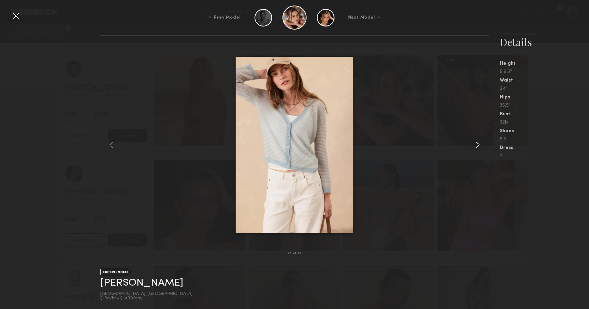
click at [480, 145] on common-icon at bounding box center [477, 144] width 11 height 11
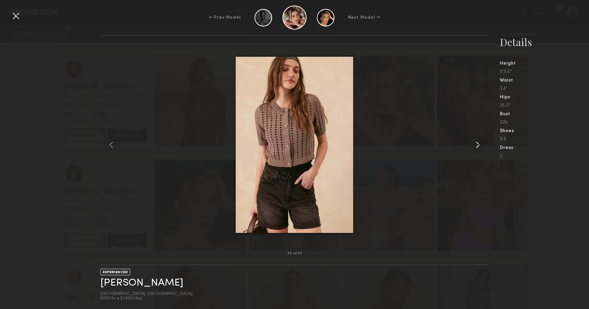
click at [480, 145] on common-icon at bounding box center [477, 144] width 11 height 11
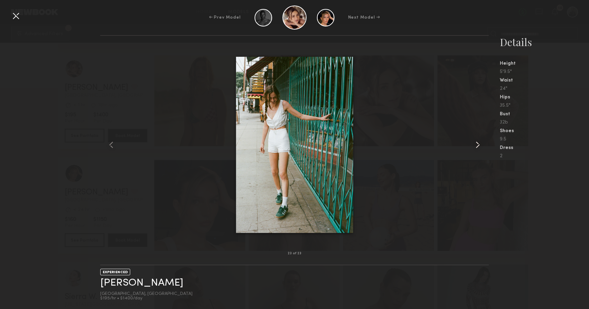
click at [480, 145] on common-icon at bounding box center [477, 144] width 11 height 11
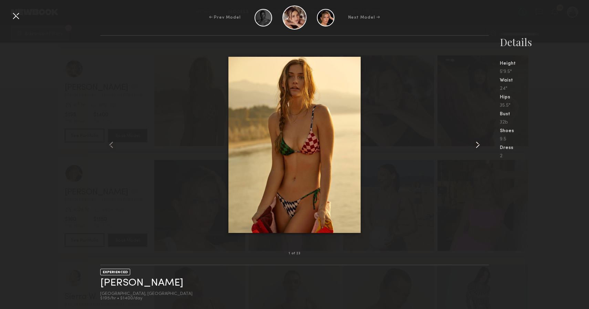
click at [480, 145] on common-icon at bounding box center [477, 144] width 11 height 11
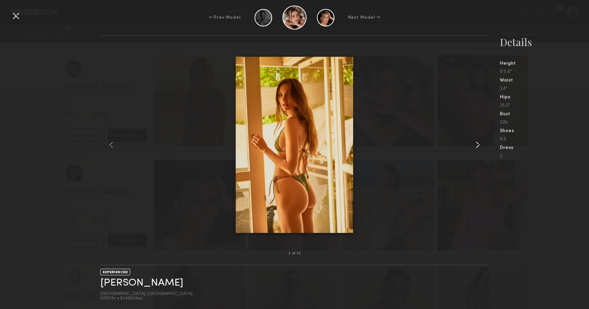
click at [480, 145] on common-icon at bounding box center [477, 144] width 11 height 11
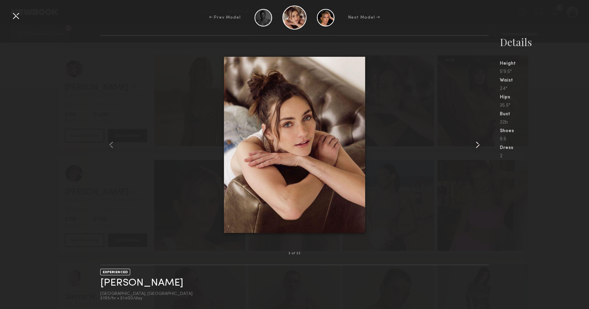
click at [480, 145] on common-icon at bounding box center [477, 144] width 11 height 11
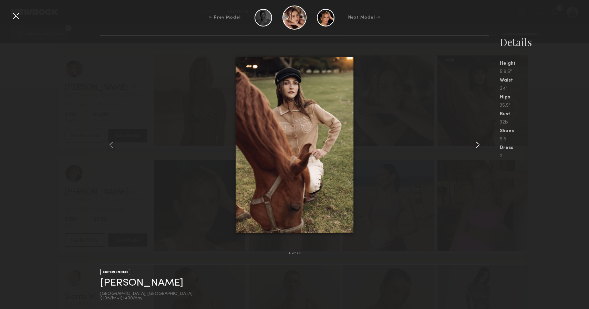
click at [480, 145] on common-icon at bounding box center [477, 144] width 11 height 11
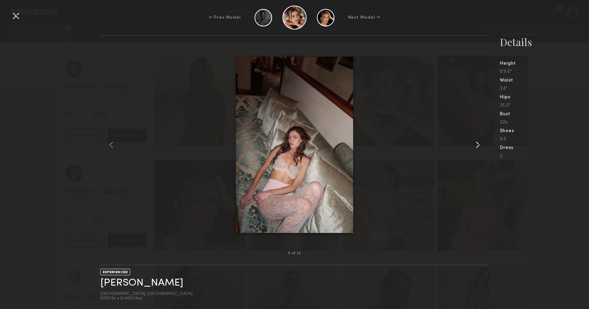
click at [480, 145] on common-icon at bounding box center [477, 144] width 11 height 11
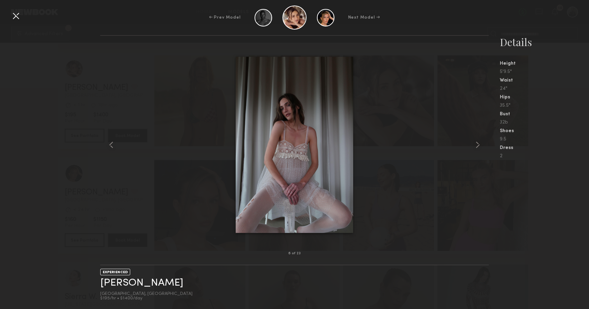
click at [545, 158] on div "2" at bounding box center [544, 156] width 89 height 5
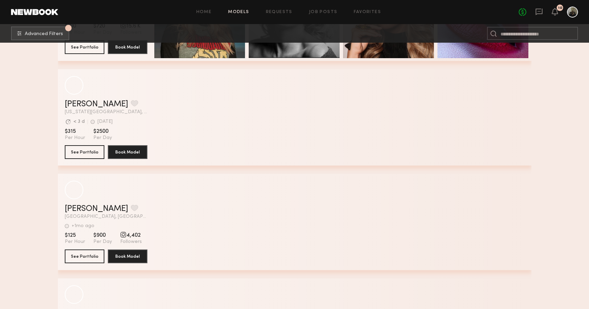
scroll to position [11613, 0]
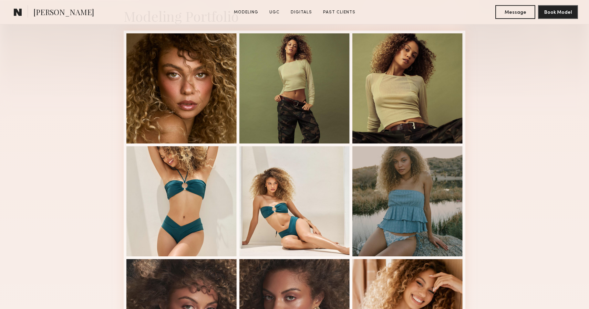
scroll to position [170, 0]
click at [21, 13] on common-icon at bounding box center [18, 12] width 8 height 9
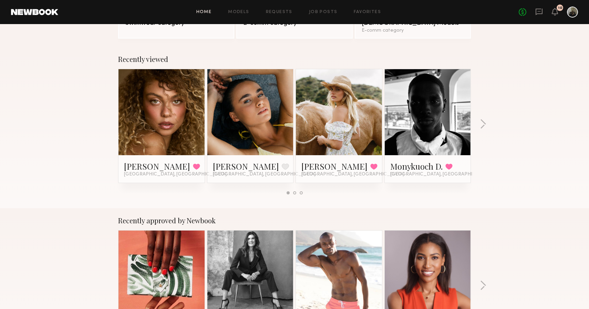
scroll to position [146, 0]
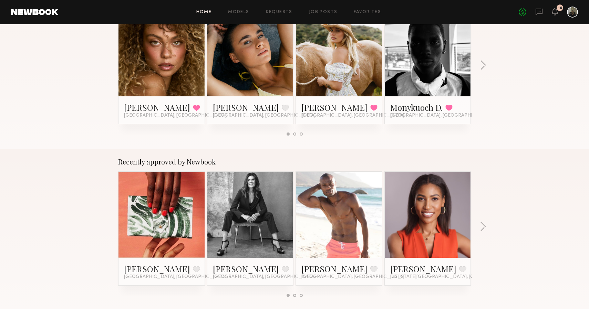
click at [493, 226] on div "Recently approved by Newbook [PERSON_NAME] Favorite [GEOGRAPHIC_DATA], [GEOGRAP…" at bounding box center [294, 230] width 589 height 162
click at [488, 226] on div "Recently approved by Newbook [PERSON_NAME] Favorite [GEOGRAPHIC_DATA], [GEOGRAP…" at bounding box center [294, 230] width 589 height 162
click at [485, 227] on button "button" at bounding box center [483, 227] width 7 height 11
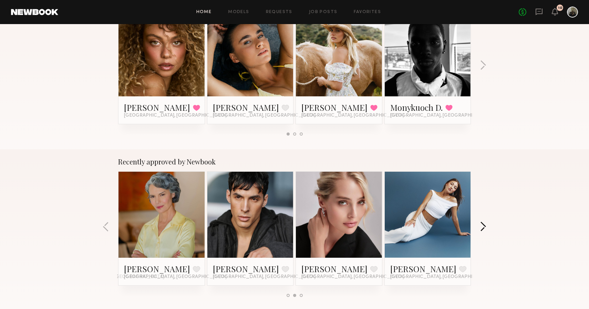
click at [485, 228] on button "button" at bounding box center [483, 227] width 7 height 11
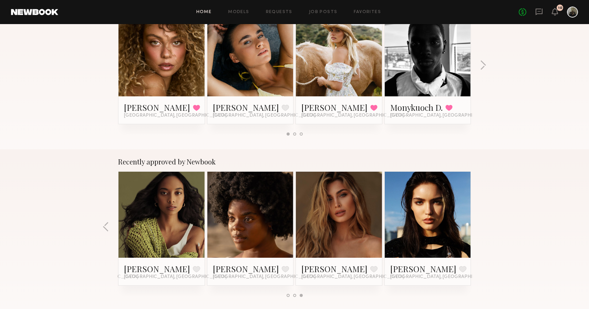
click at [353, 230] on link at bounding box center [339, 215] width 42 height 86
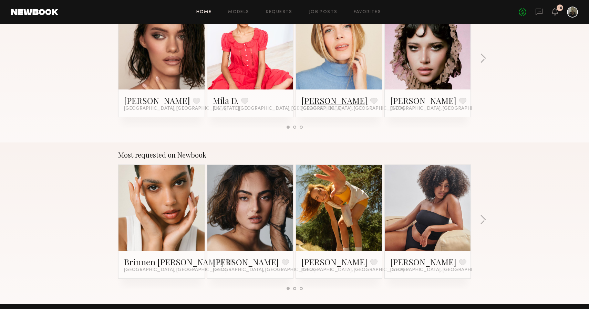
scroll to position [488, 0]
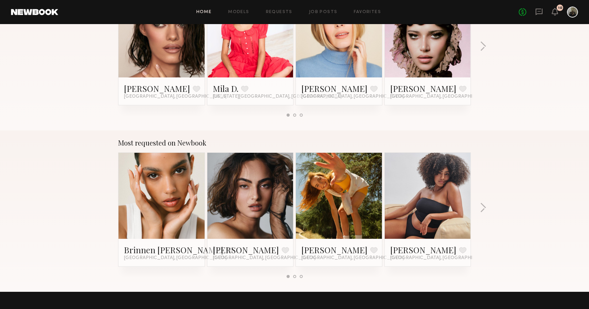
click at [461, 199] on div at bounding box center [428, 196] width 86 height 86
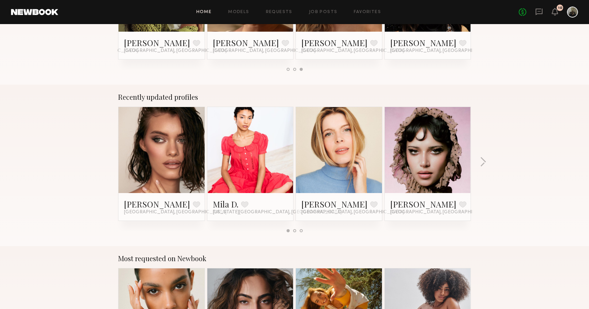
scroll to position [354, 0]
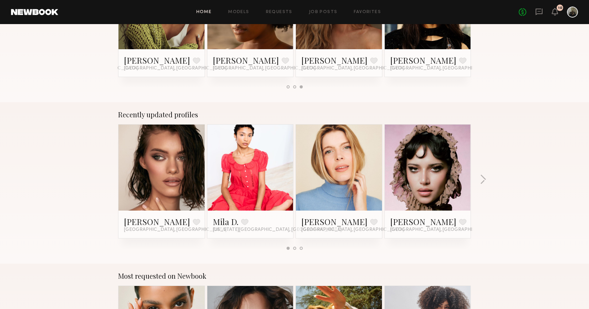
click at [46, 15] on header "Home Models Requests Job Posts Favorites Sign Out No fees up to $5,000 10" at bounding box center [294, 12] width 589 height 24
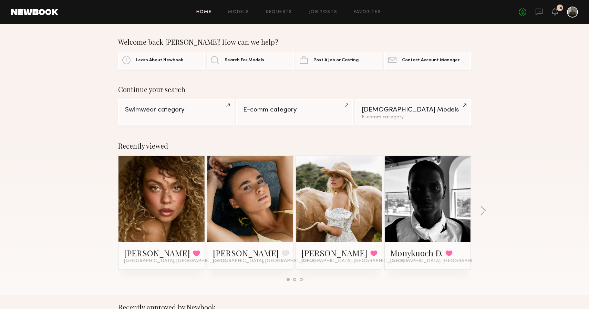
scroll to position [0, 0]
click at [269, 115] on link "E-comm category" at bounding box center [294, 112] width 116 height 26
click at [424, 206] on link at bounding box center [428, 199] width 42 height 86
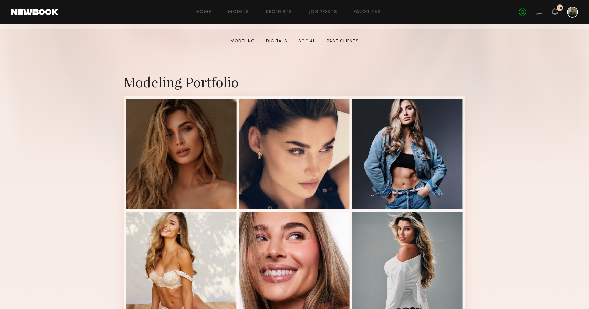
scroll to position [180, 0]
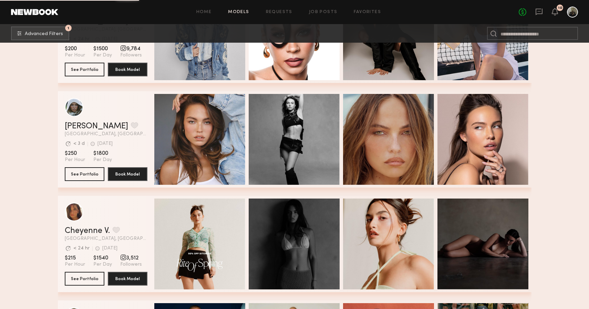
scroll to position [912, 0]
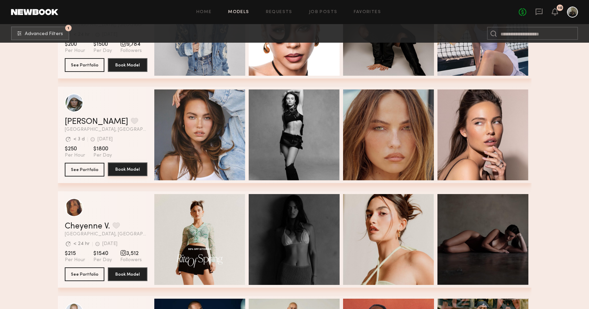
click at [122, 170] on button "Book Model" at bounding box center [128, 170] width 40 height 14
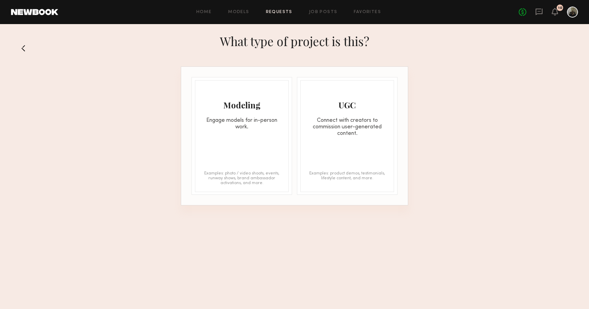
click at [23, 52] on button at bounding box center [26, 48] width 11 height 11
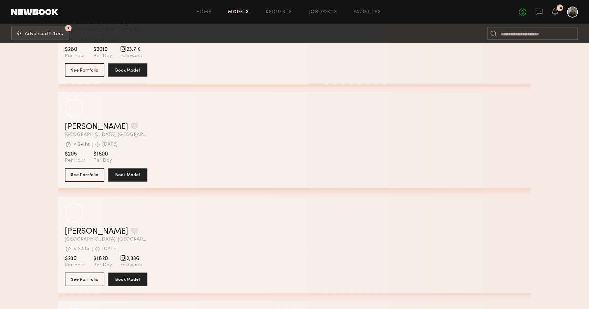
scroll to position [1220, 0]
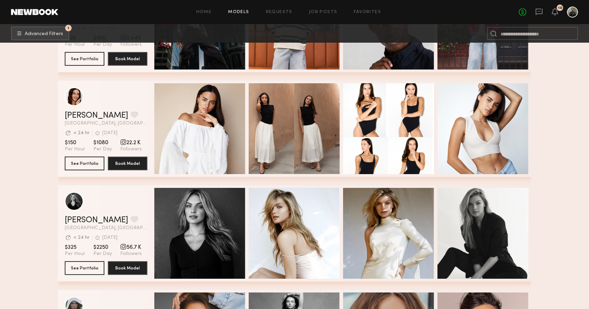
click at [138, 203] on div "grid" at bounding box center [106, 201] width 83 height 19
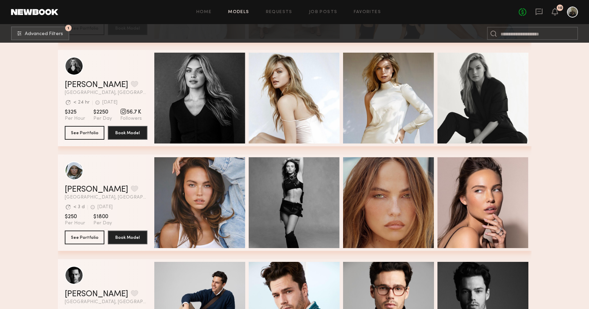
scroll to position [1793, 0]
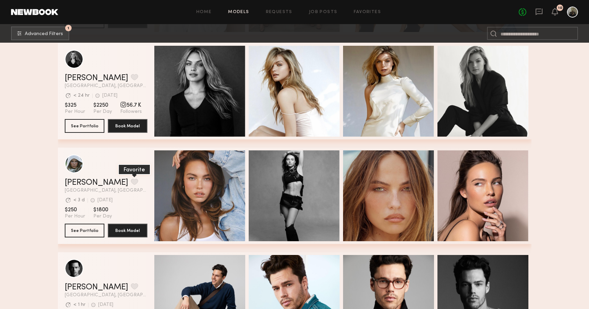
click at [131, 185] on button "grid" at bounding box center [134, 182] width 7 height 6
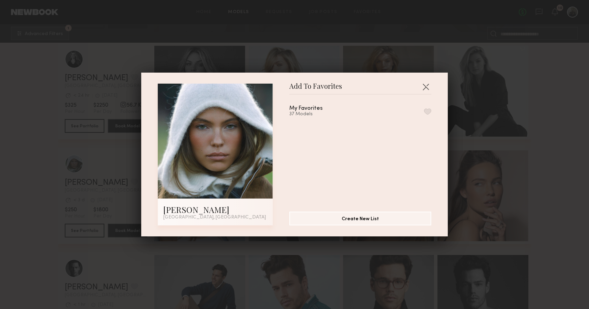
click at [429, 110] on button "button" at bounding box center [427, 111] width 7 height 6
click at [427, 89] on button "button" at bounding box center [425, 86] width 11 height 11
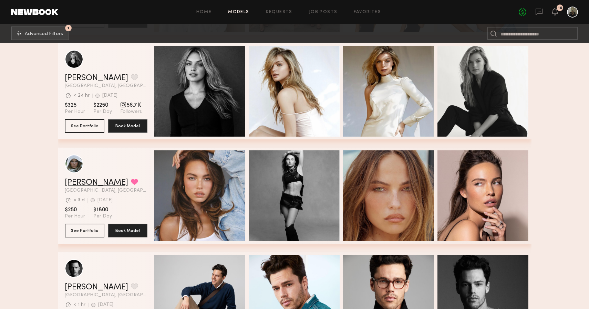
click at [82, 181] on link "Mallory P." at bounding box center [96, 183] width 63 height 8
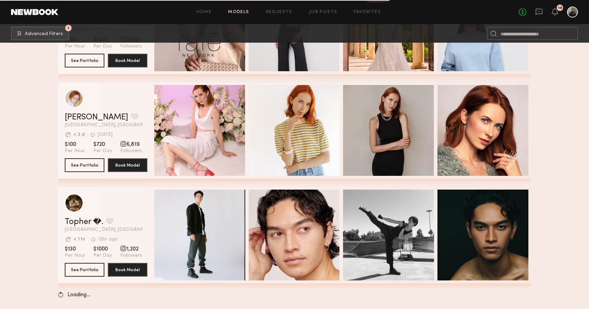
scroll to position [2382, 0]
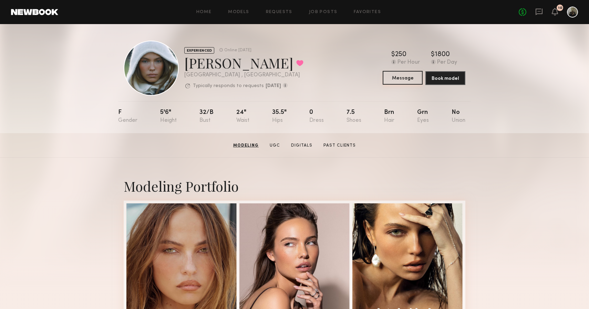
click at [410, 75] on button "Message" at bounding box center [403, 78] width 40 height 14
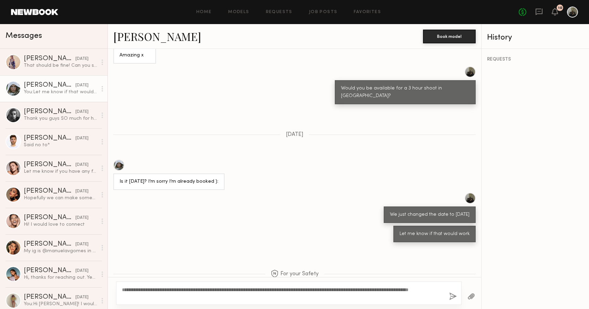
type textarea "**********"
click at [458, 297] on div "**********" at bounding box center [288, 293] width 345 height 23
click at [453, 297] on button "button" at bounding box center [453, 297] width 8 height 9
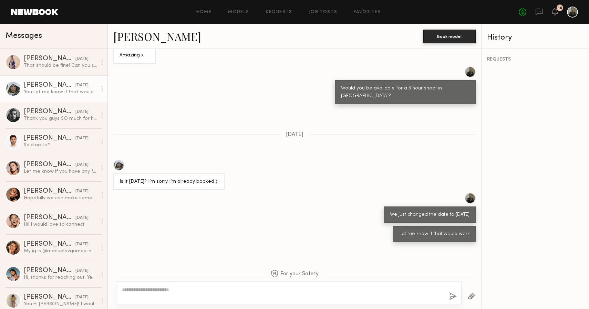
scroll to position [675, 0]
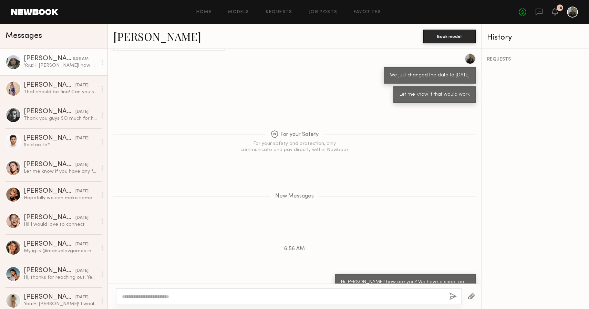
click at [136, 39] on link "[PERSON_NAME]" at bounding box center [157, 36] width 88 height 15
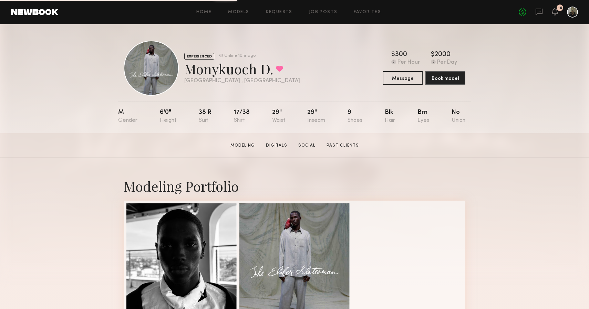
click at [208, 2] on header "Home Models Requests Job Posts Favorites Sign Out No fees up to $5,000 10" at bounding box center [294, 12] width 589 height 24
click at [208, 1] on header "Home Models Requests Job Posts Favorites Sign Out No fees up to $5,000 10" at bounding box center [294, 12] width 589 height 24
